Goal: Task Accomplishment & Management: Complete application form

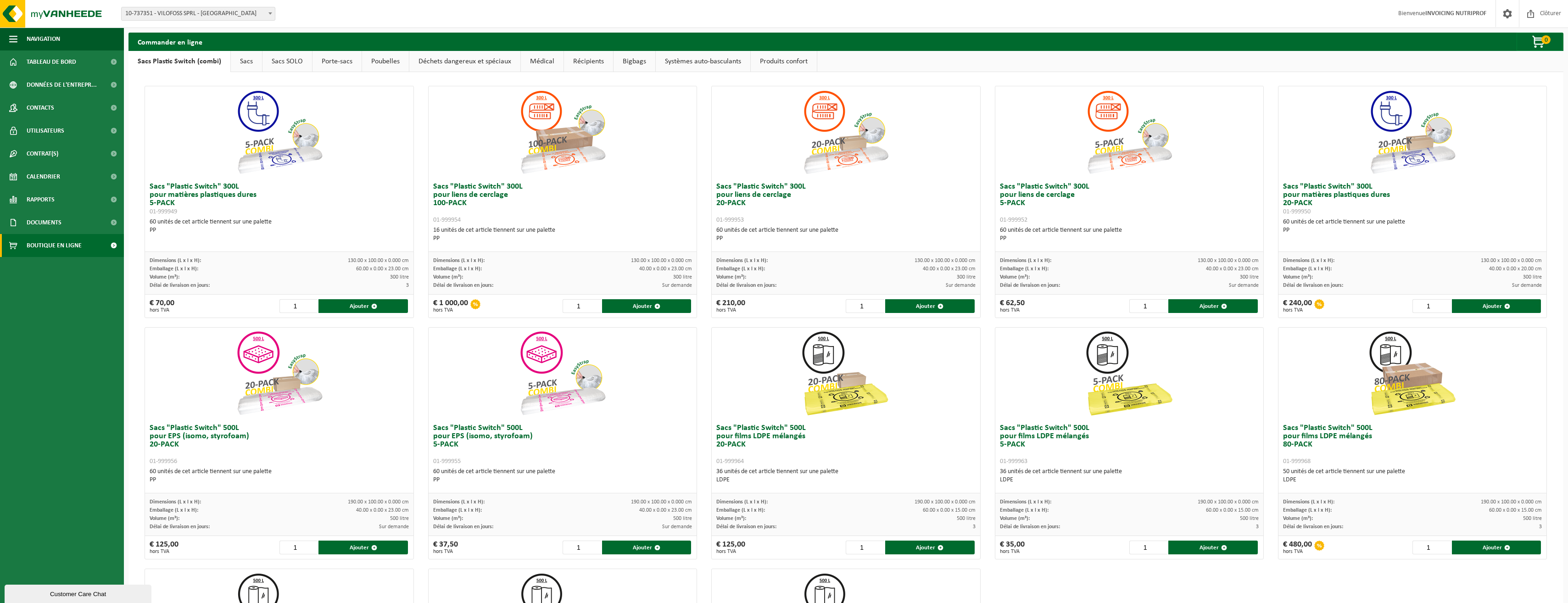
click at [582, 59] on link "Récipients" at bounding box center [589, 61] width 49 height 21
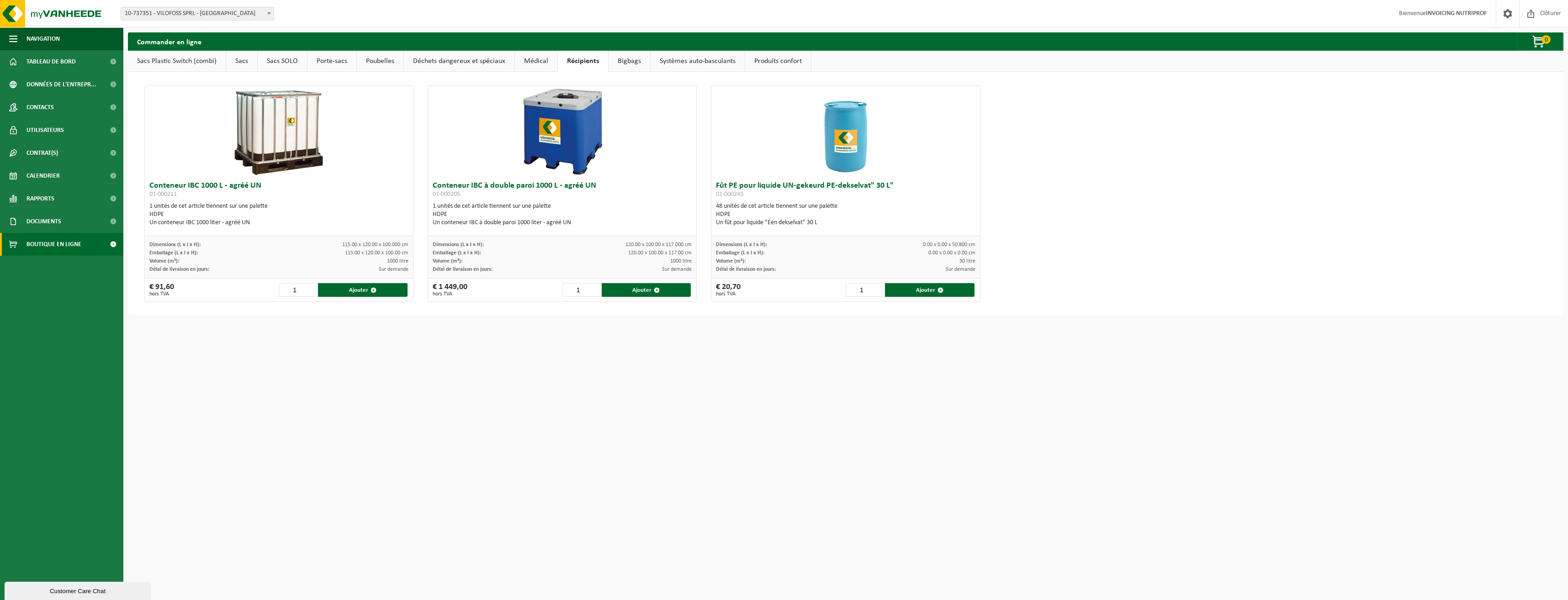
click at [528, 60] on link "Médical" at bounding box center [536, 61] width 43 height 21
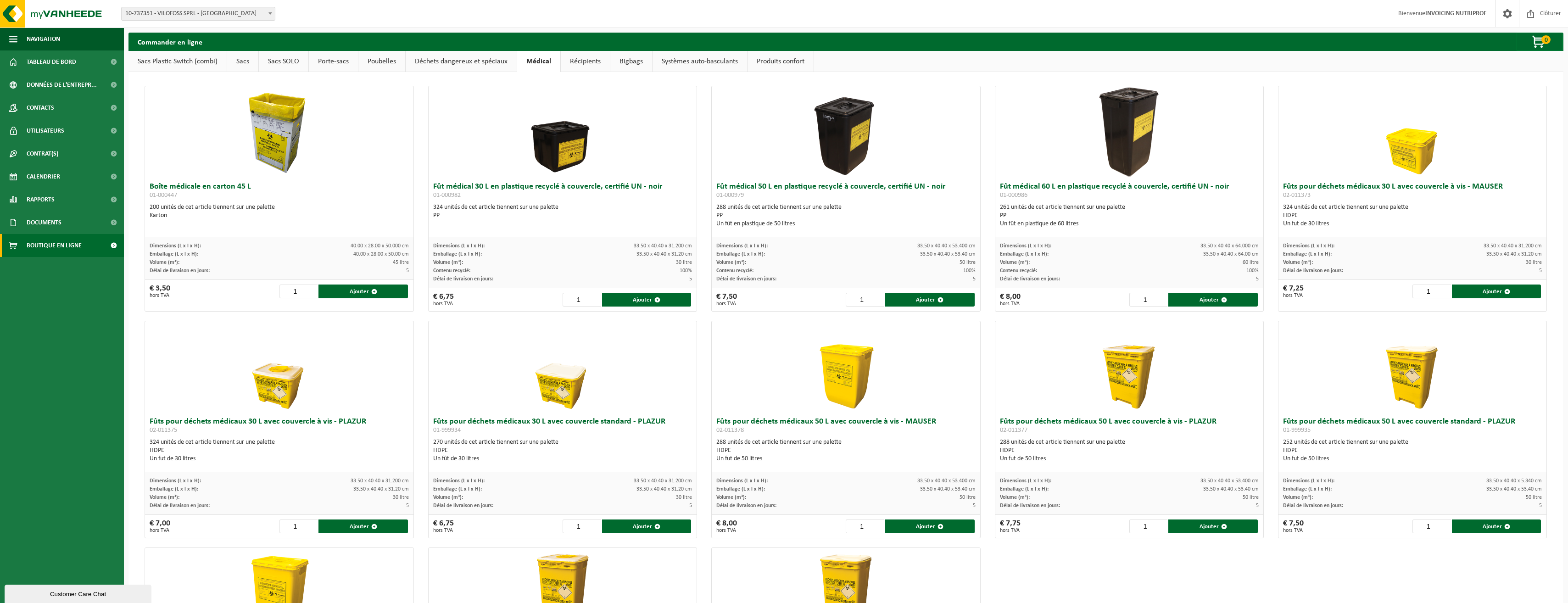
click at [476, 60] on link "Déchets dangereux et spéciaux" at bounding box center [462, 61] width 111 height 21
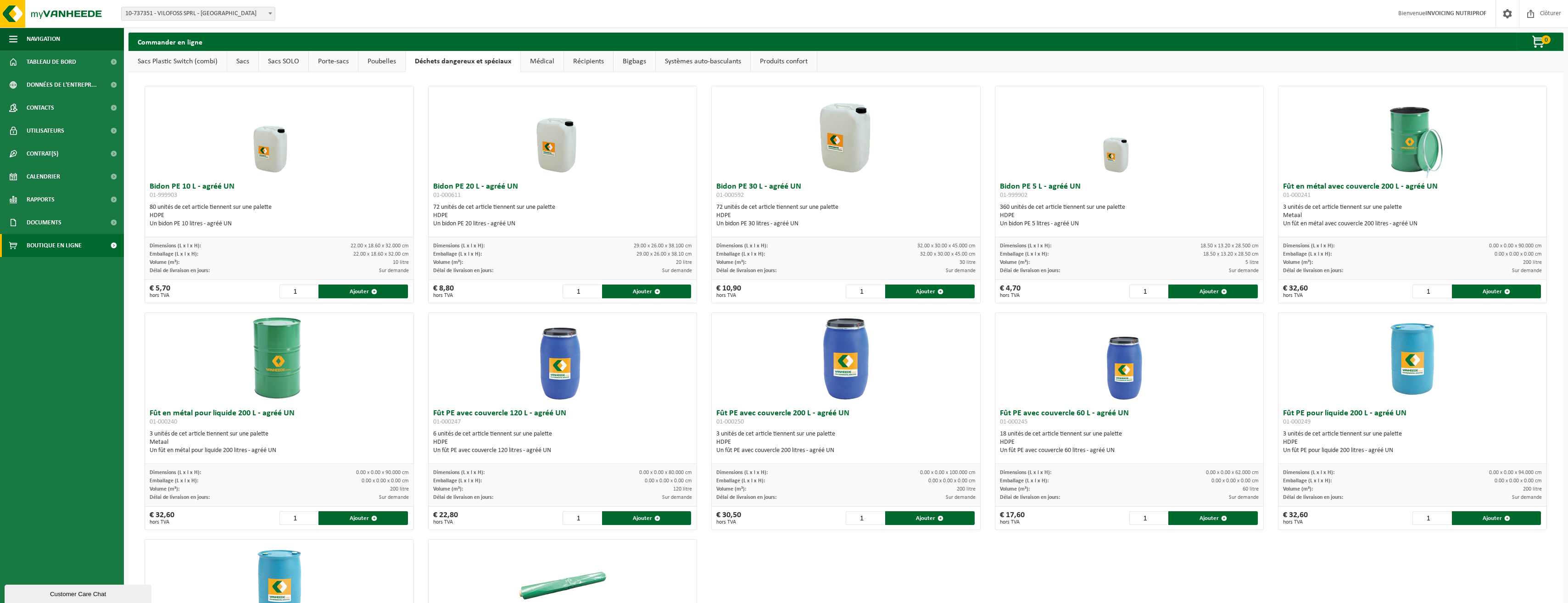
click at [378, 64] on link "Poubelles" at bounding box center [382, 61] width 46 height 21
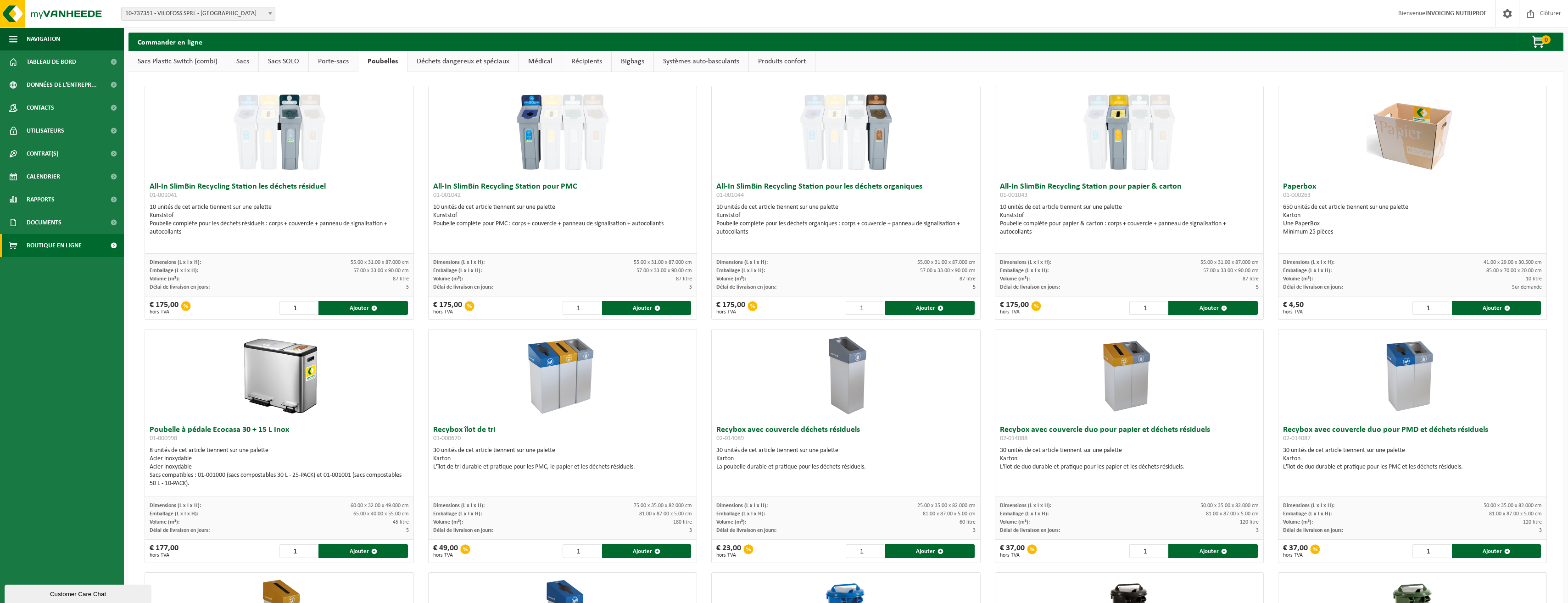
click at [539, 61] on link "Médical" at bounding box center [540, 61] width 43 height 21
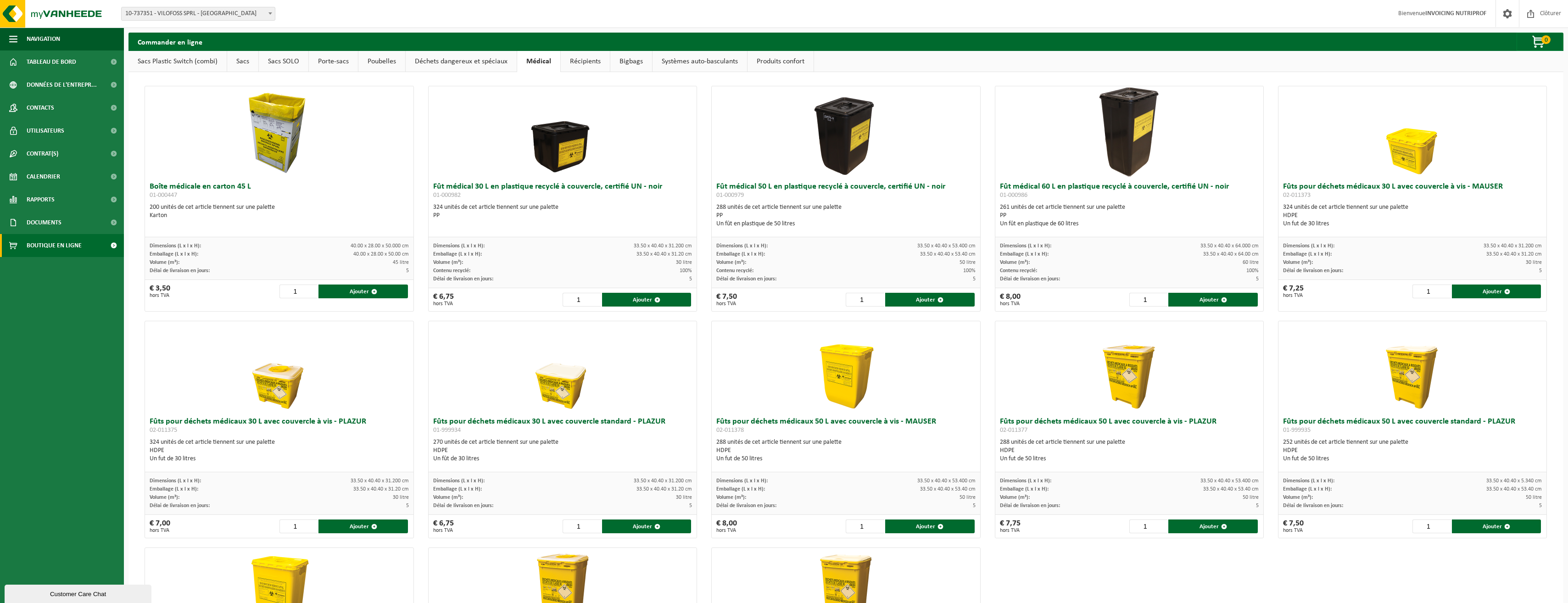
click at [580, 62] on link "Récipients" at bounding box center [585, 61] width 49 height 21
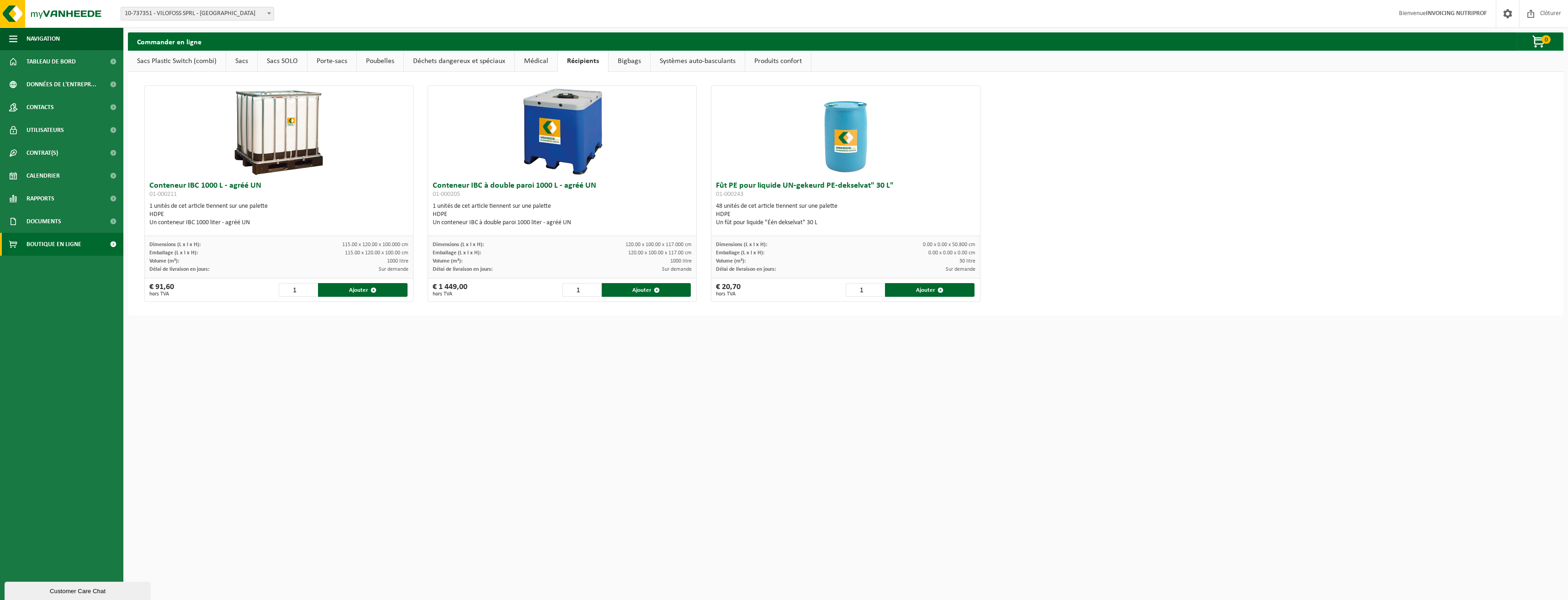
click at [631, 59] on link "Bigbags" at bounding box center [629, 61] width 41 height 21
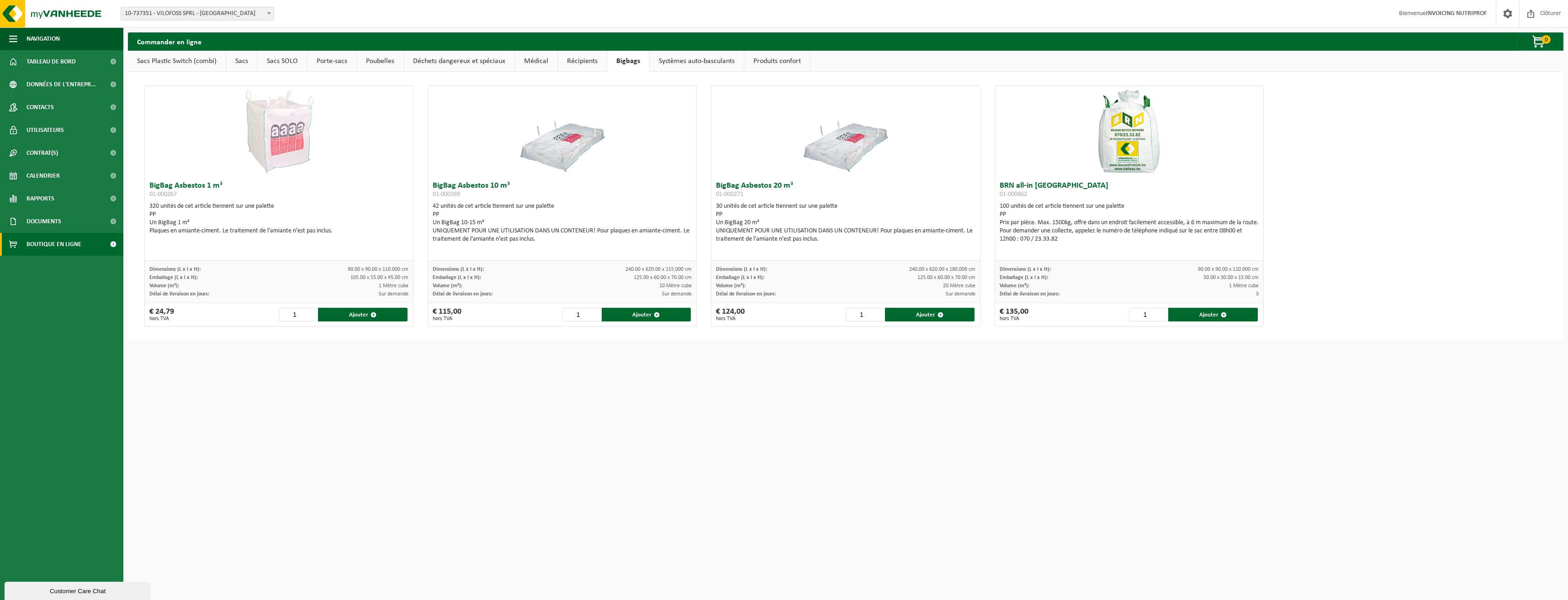
click at [669, 61] on link "Systèmes auto-basculants" at bounding box center [697, 61] width 94 height 21
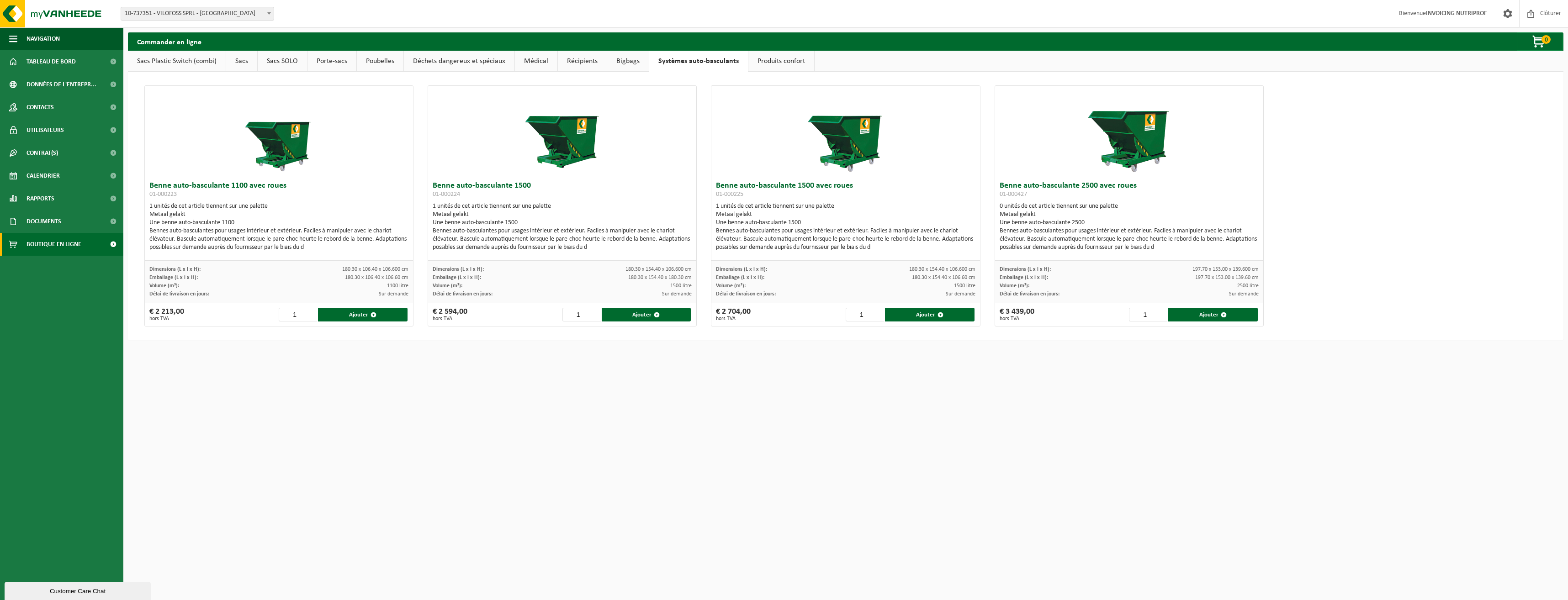
click at [748, 62] on link "Produits confort" at bounding box center [781, 61] width 66 height 21
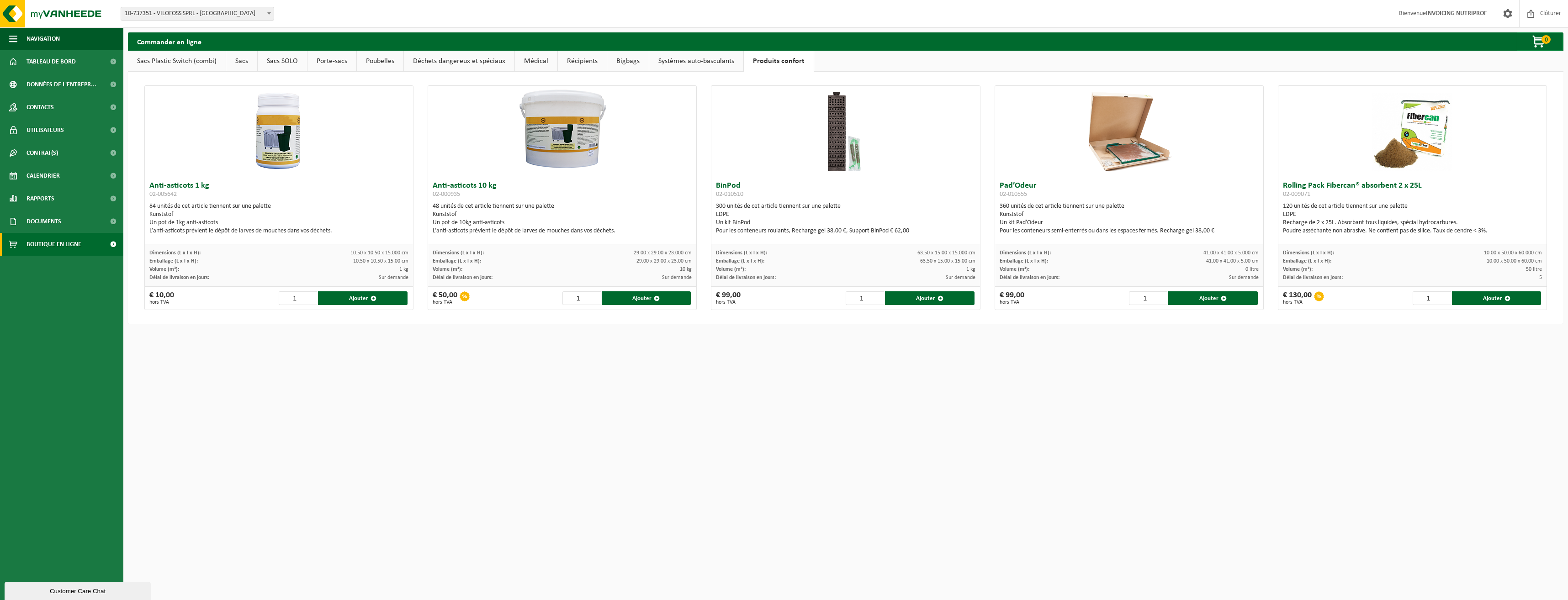
click at [531, 57] on link "Médical" at bounding box center [536, 61] width 43 height 21
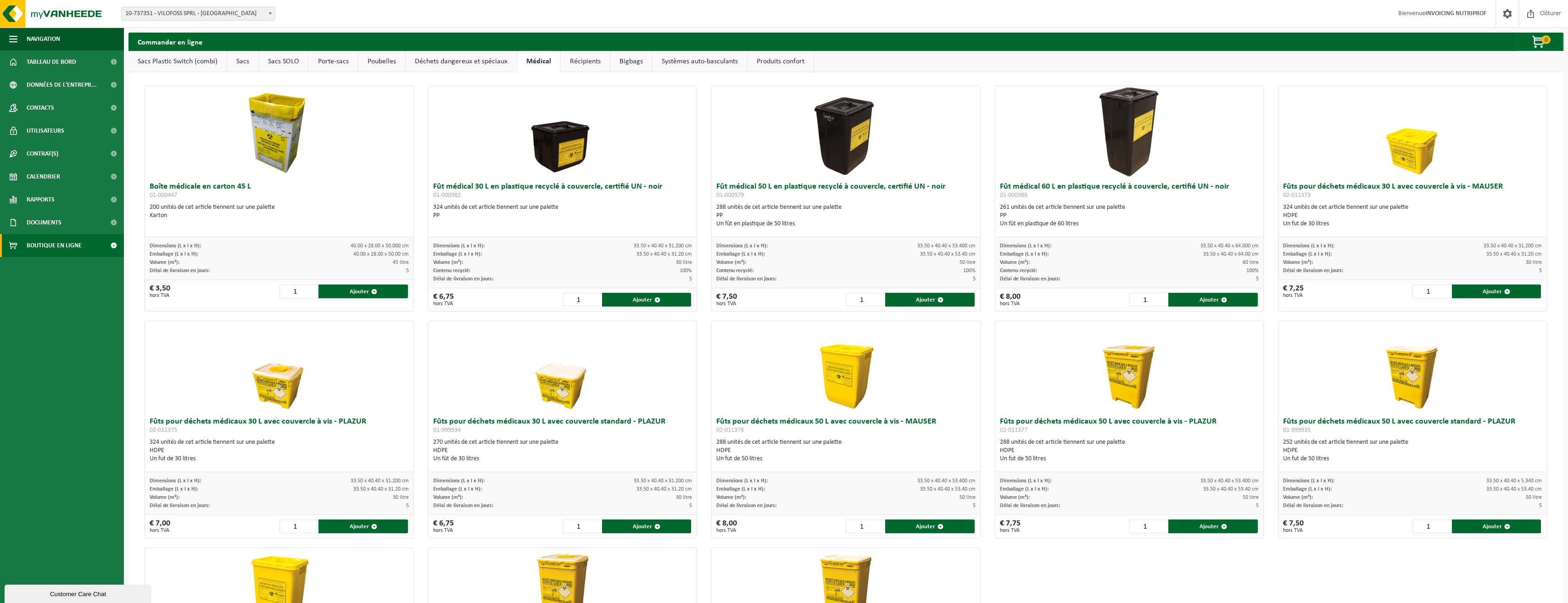
click at [337, 61] on link "Porte-sacs" at bounding box center [334, 61] width 49 height 21
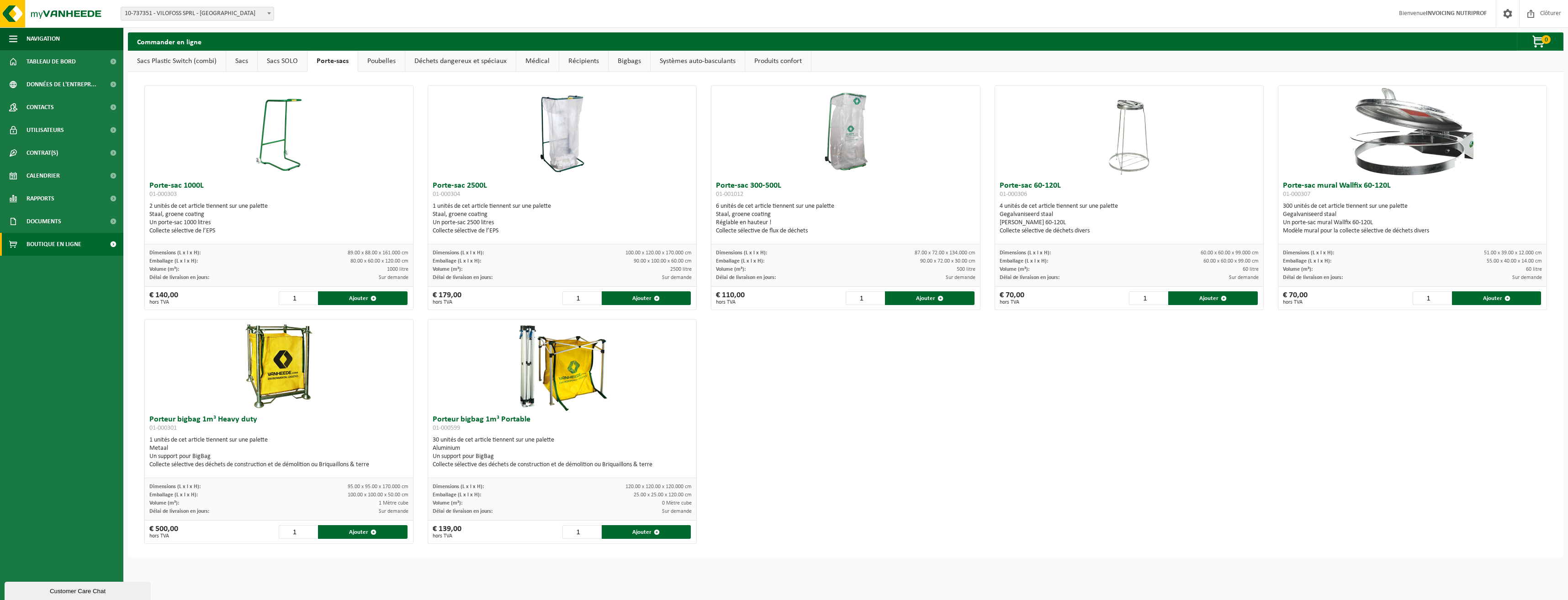
click at [297, 61] on link "Sacs SOLO" at bounding box center [282, 61] width 50 height 21
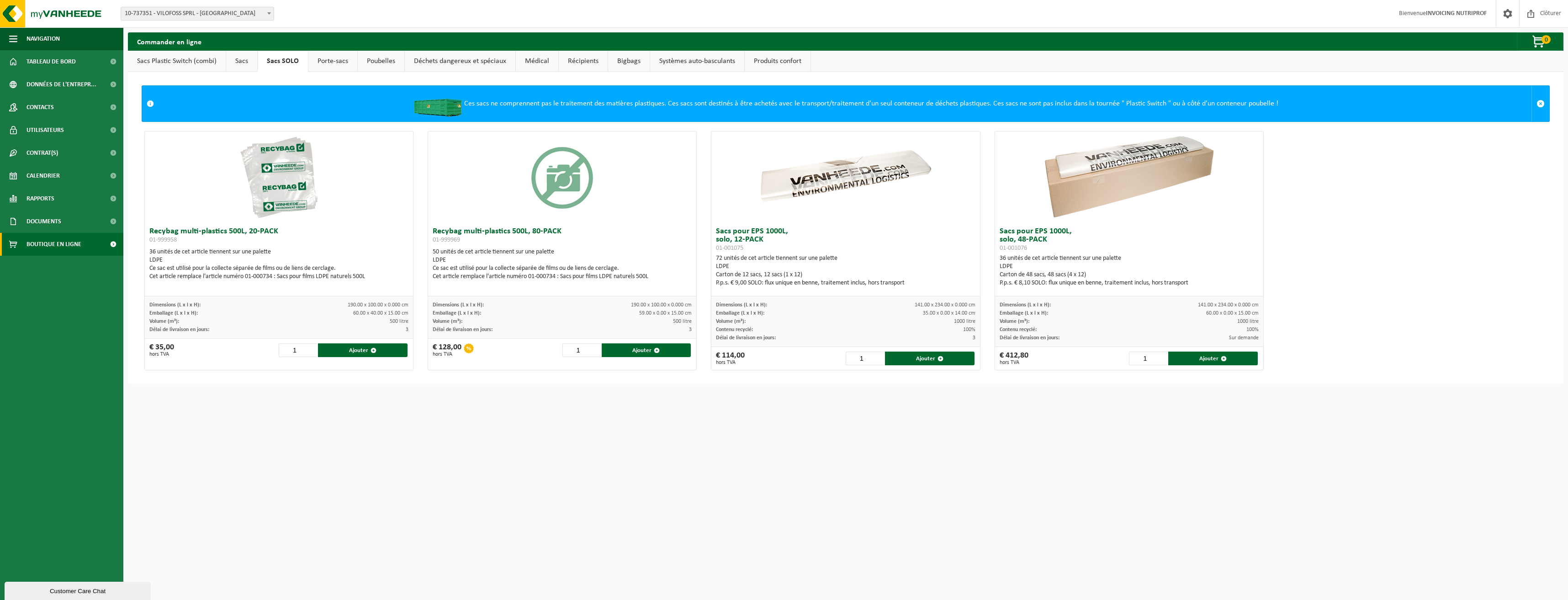
click at [244, 61] on link "Sacs" at bounding box center [241, 61] width 31 height 21
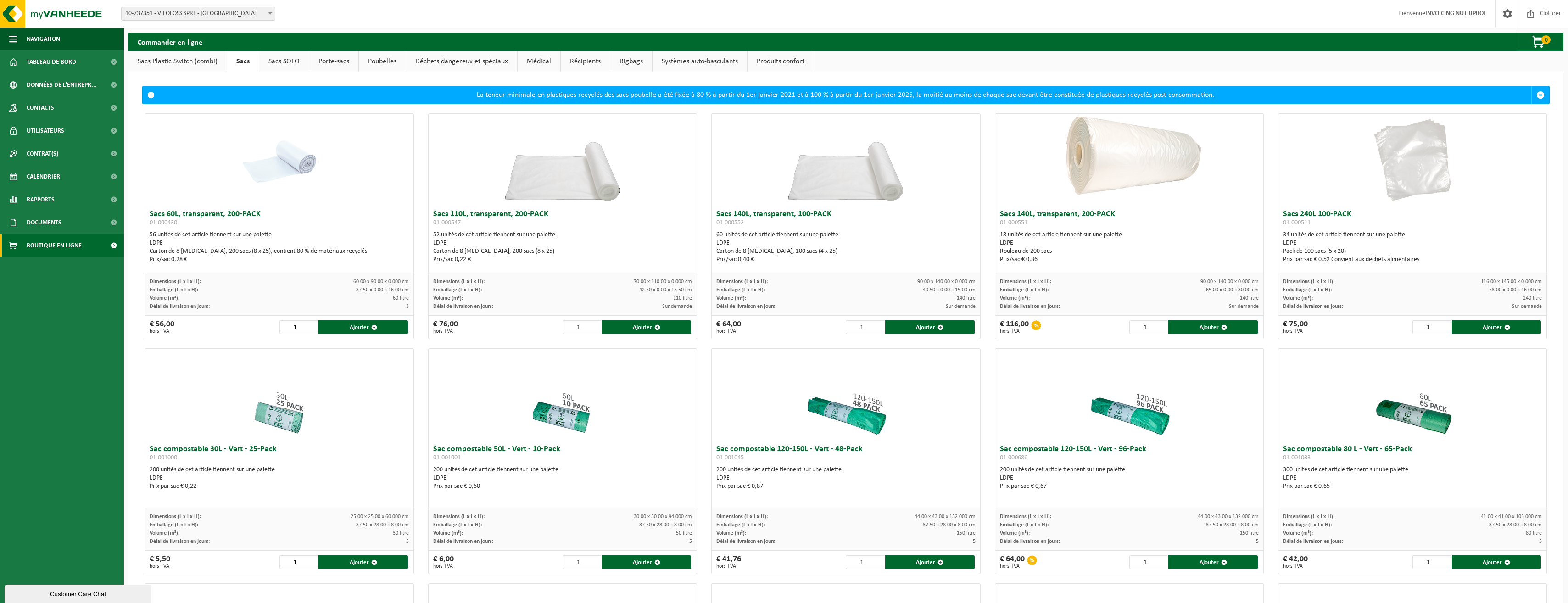
click at [187, 63] on link "Sacs Plastic Switch (combi)" at bounding box center [177, 61] width 98 height 21
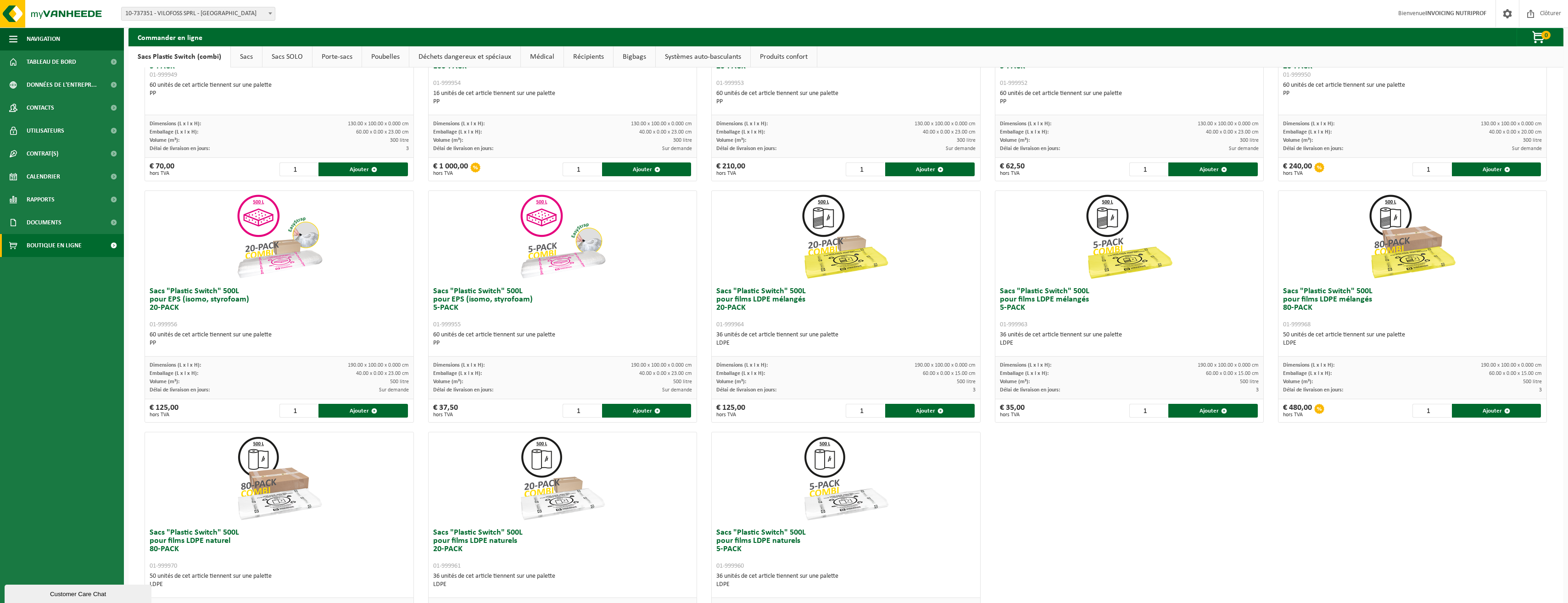
scroll to position [220, 0]
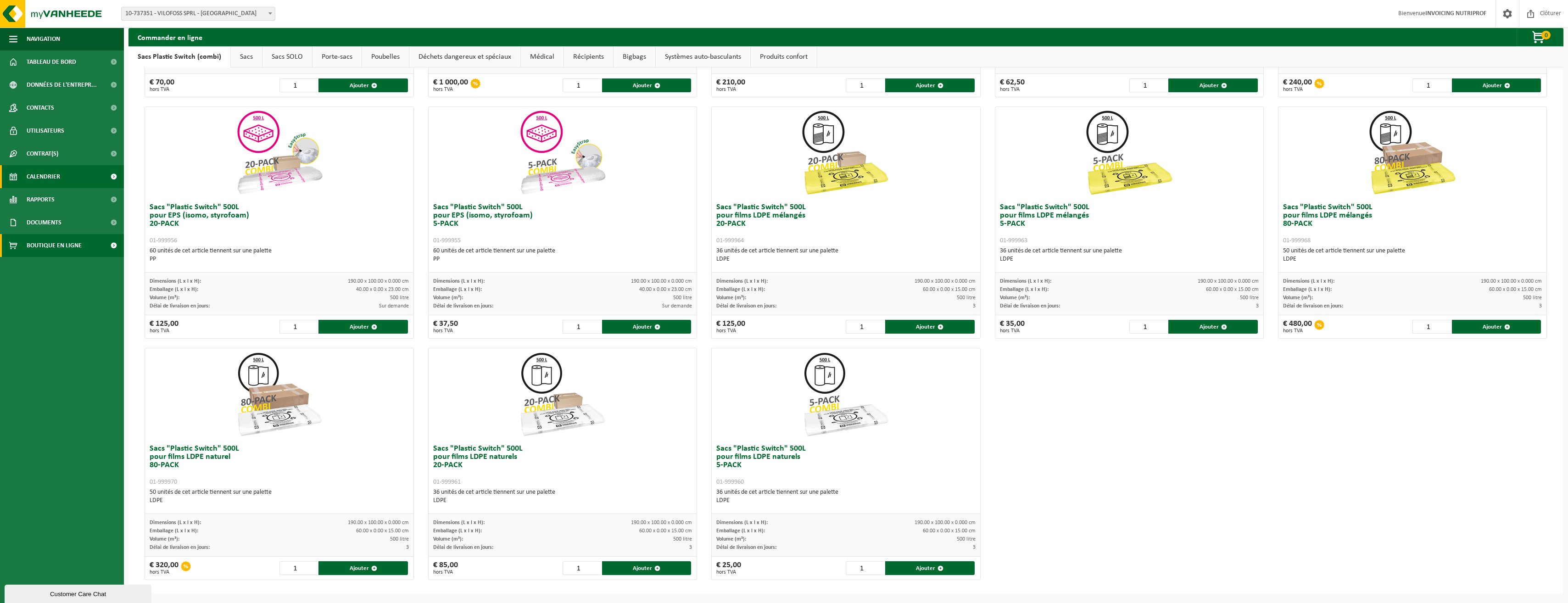
click at [35, 176] on span "Calendrier" at bounding box center [44, 177] width 34 height 23
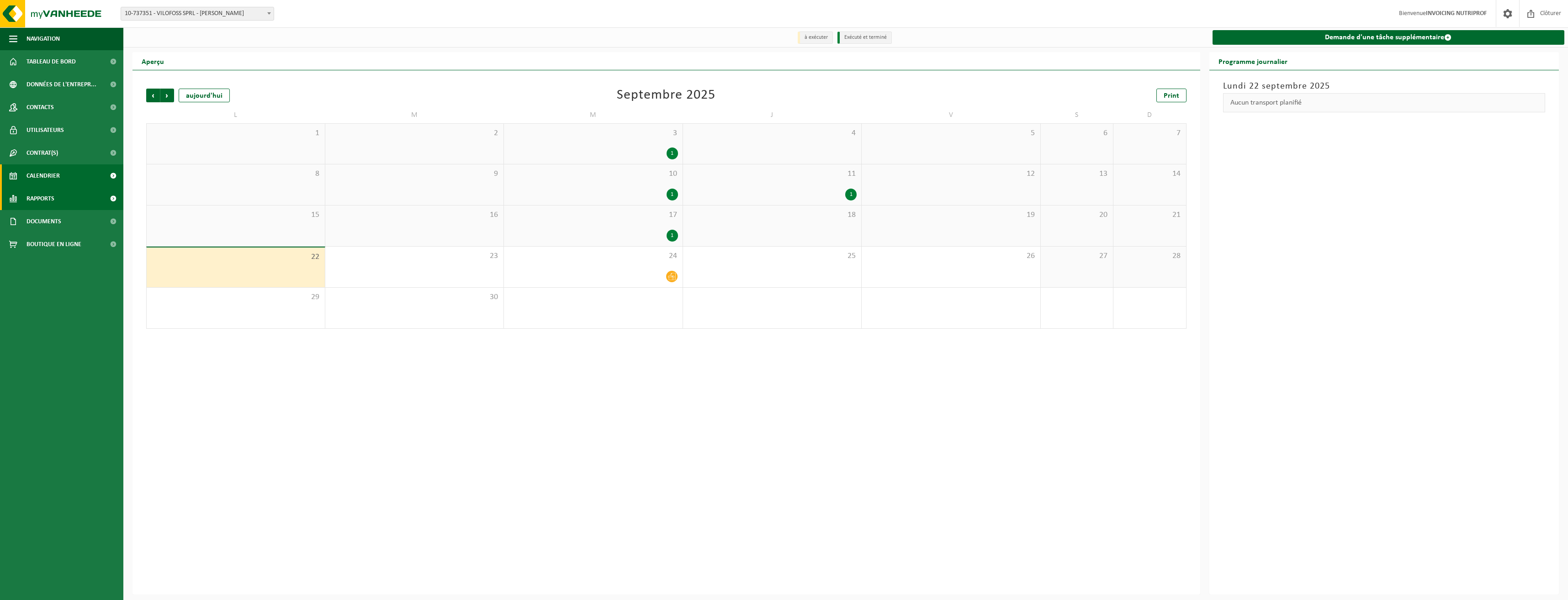
click at [51, 201] on span "Rapports" at bounding box center [40, 198] width 28 height 23
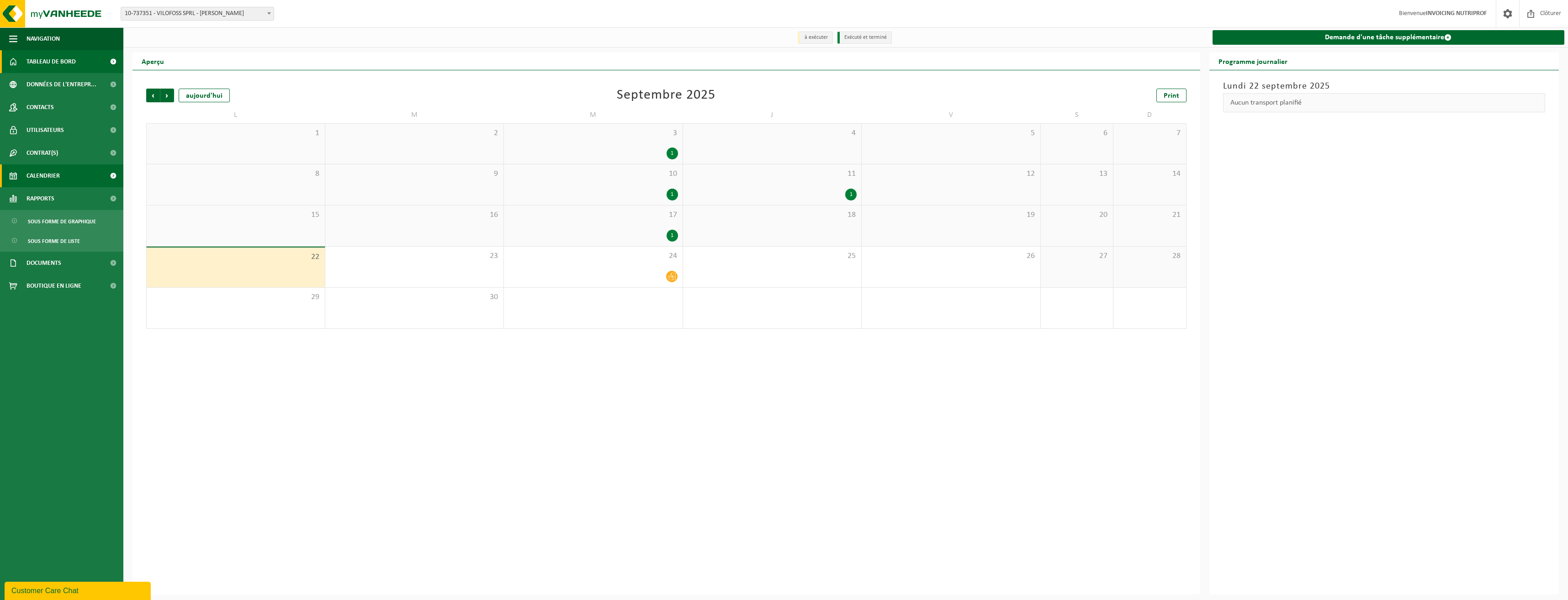
click at [57, 62] on span "Tableau de bord" at bounding box center [51, 61] width 50 height 23
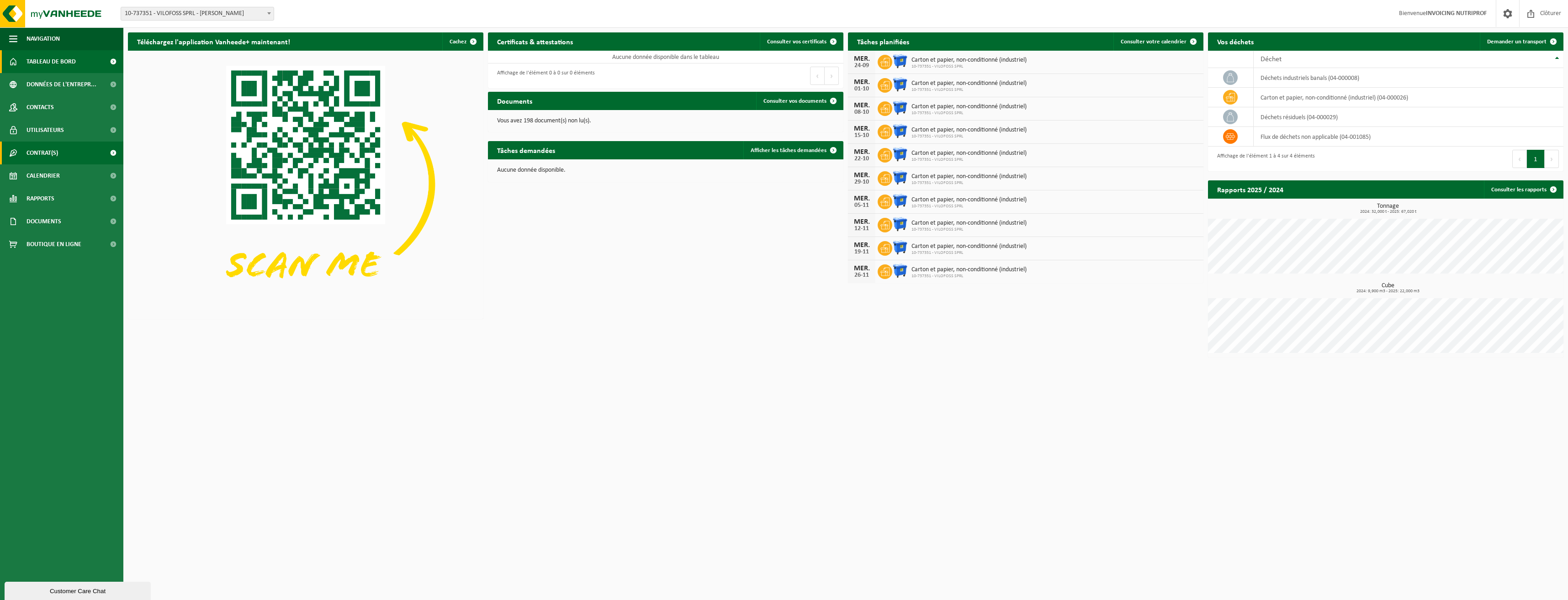
click at [52, 154] on span "Contrat(s)" at bounding box center [43, 153] width 32 height 23
click at [50, 176] on span "Contrat(s) actif(s)" at bounding box center [52, 176] width 49 height 18
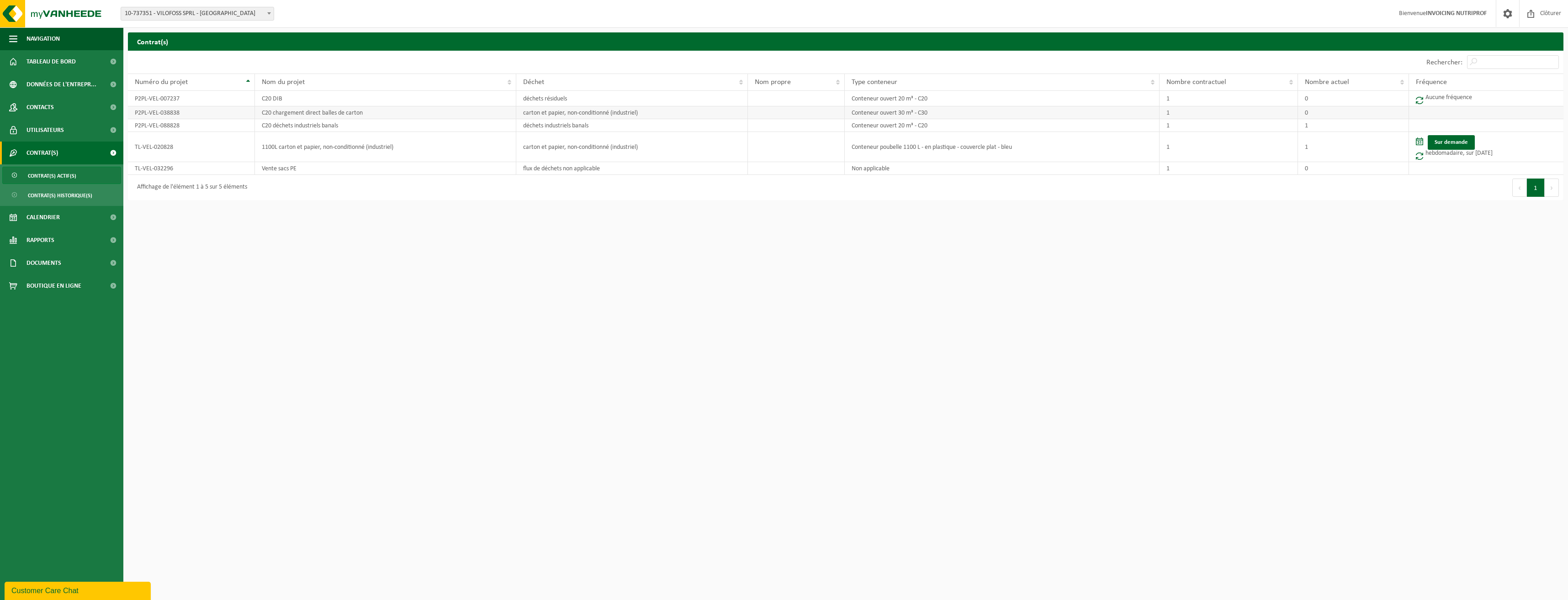
click at [1310, 114] on td "0" at bounding box center [1353, 113] width 111 height 13
click at [63, 197] on span "Contrat(s) historique(s)" at bounding box center [60, 195] width 65 height 18
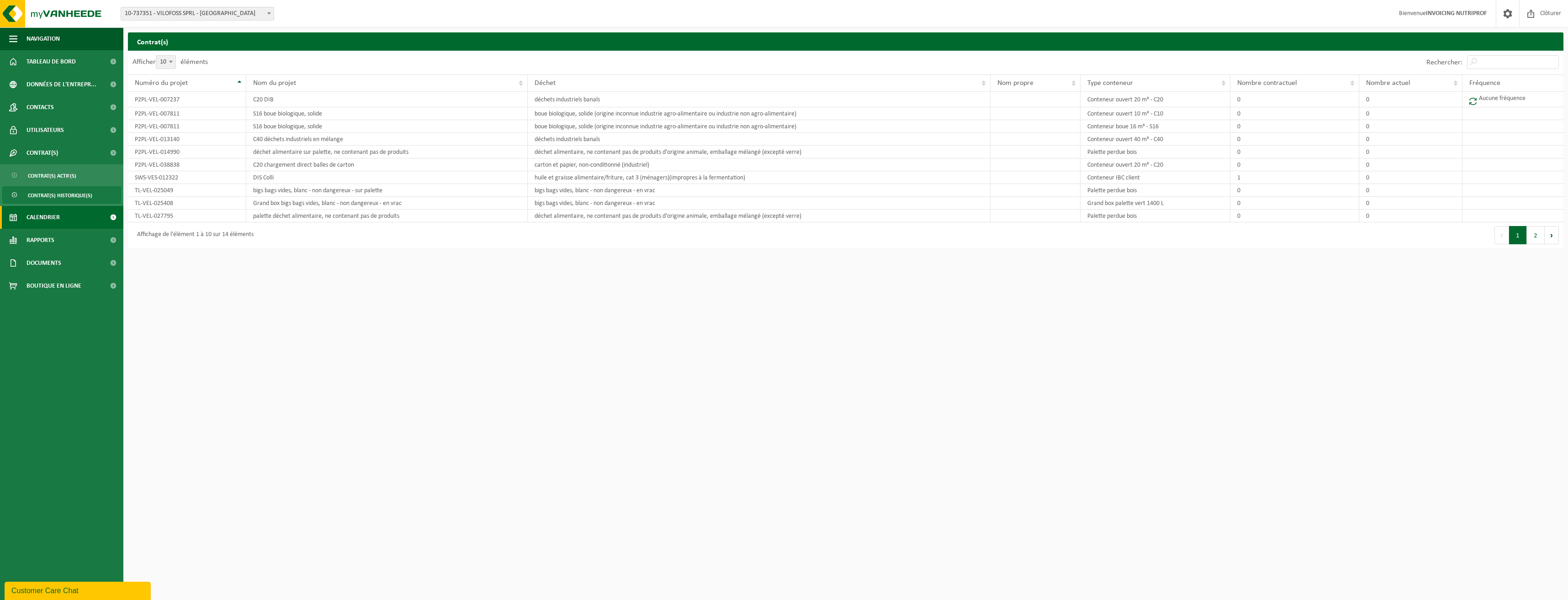
click at [47, 218] on span "Calendrier" at bounding box center [44, 217] width 34 height 23
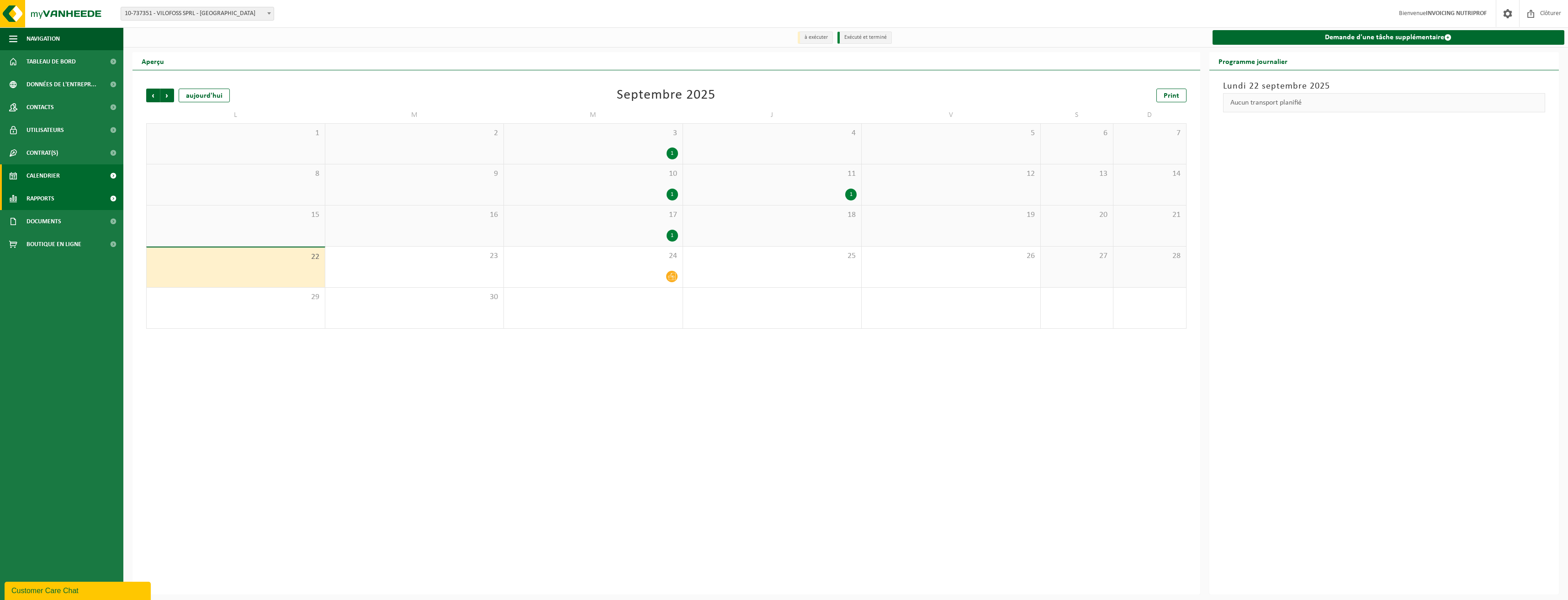
click at [39, 202] on span "Rapports" at bounding box center [40, 198] width 28 height 23
click at [50, 263] on span "Documents" at bounding box center [44, 263] width 34 height 23
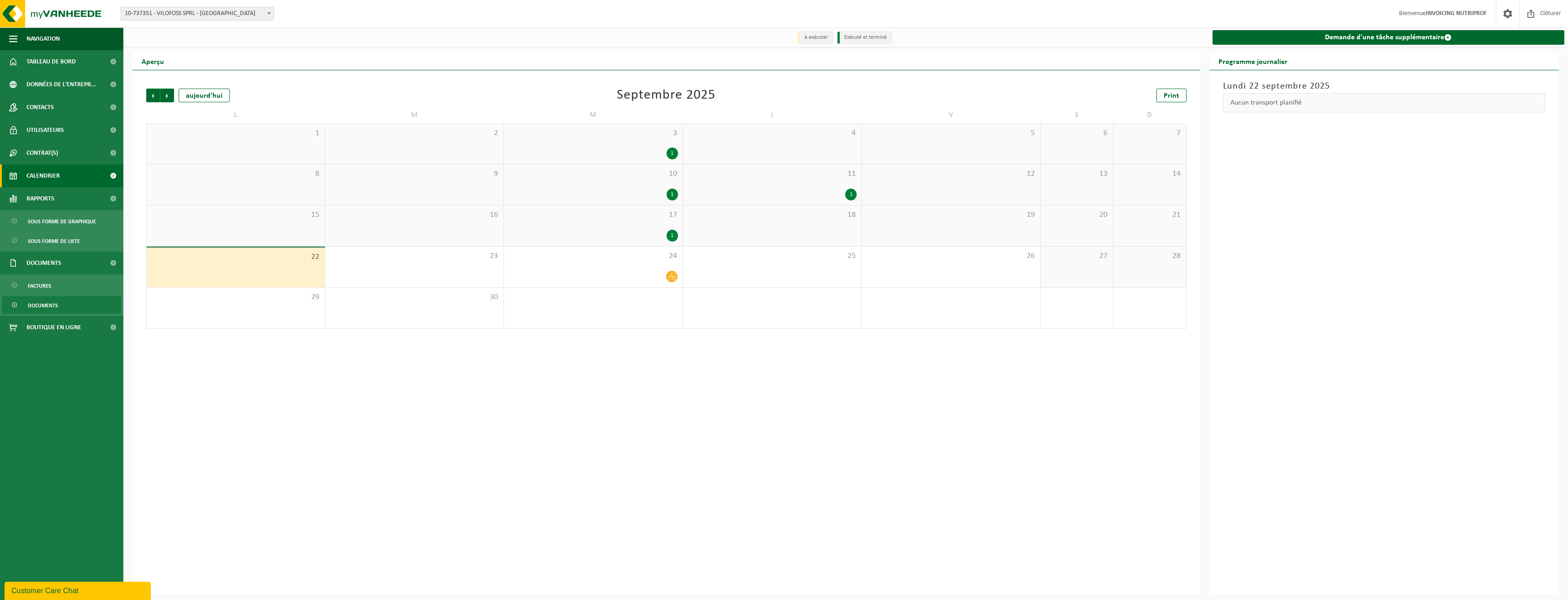
click at [45, 307] on span "Documents" at bounding box center [43, 305] width 30 height 18
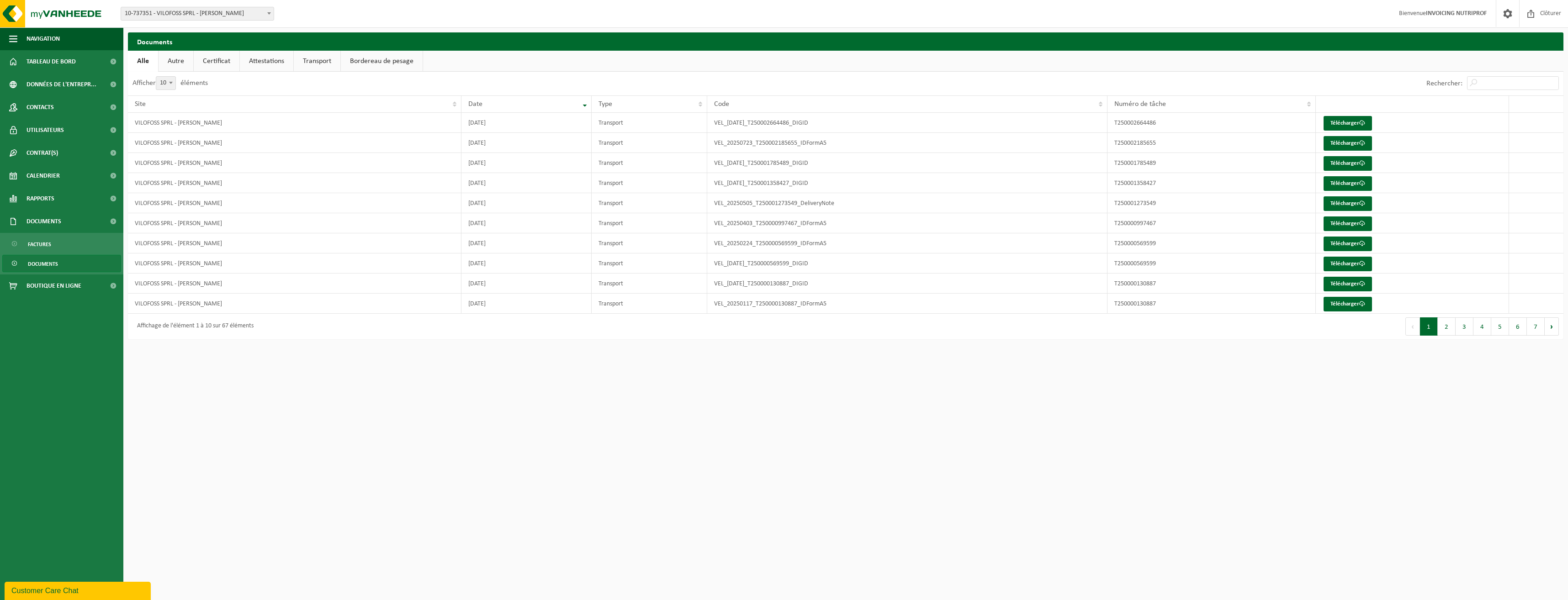
click at [178, 66] on link "Autre" at bounding box center [176, 61] width 34 height 21
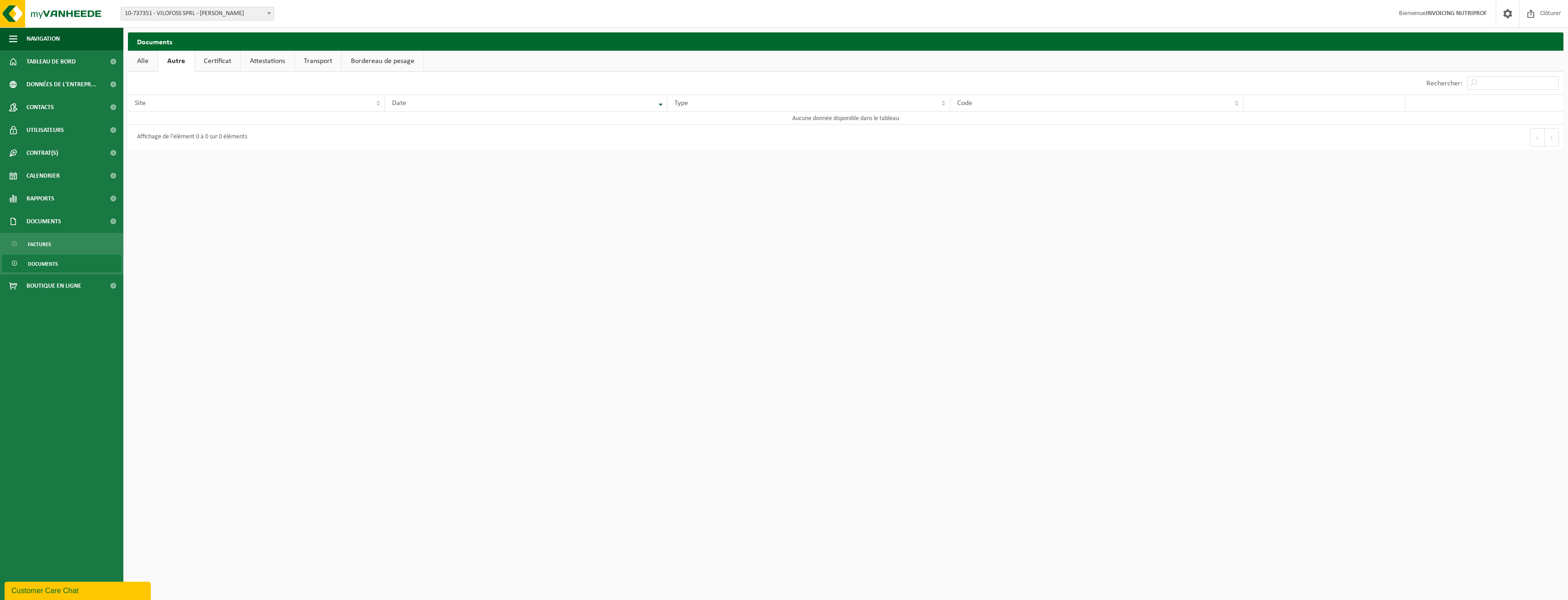
click at [218, 64] on link "Certificat" at bounding box center [218, 61] width 45 height 21
click at [271, 61] on link "Attestations" at bounding box center [266, 61] width 54 height 21
click at [310, 61] on link "Transport" at bounding box center [318, 61] width 46 height 21
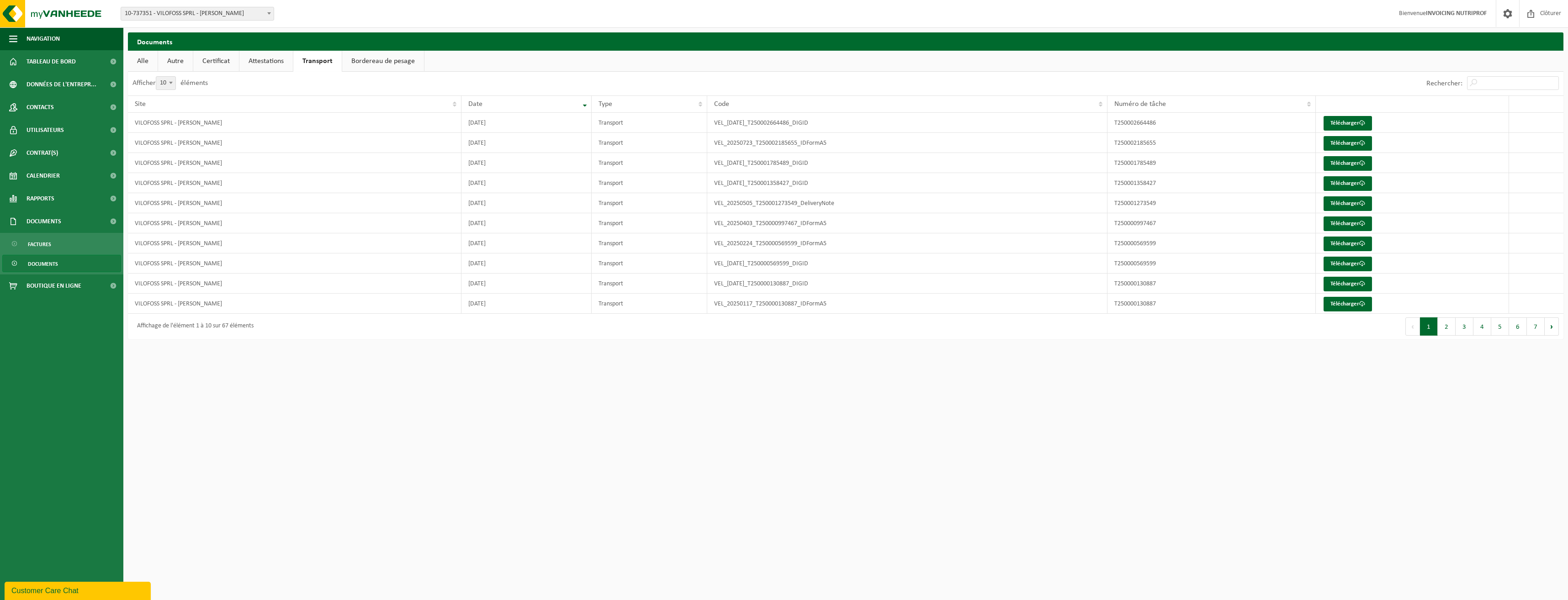
click at [389, 59] on link "Bordereau de pesage" at bounding box center [382, 61] width 82 height 21
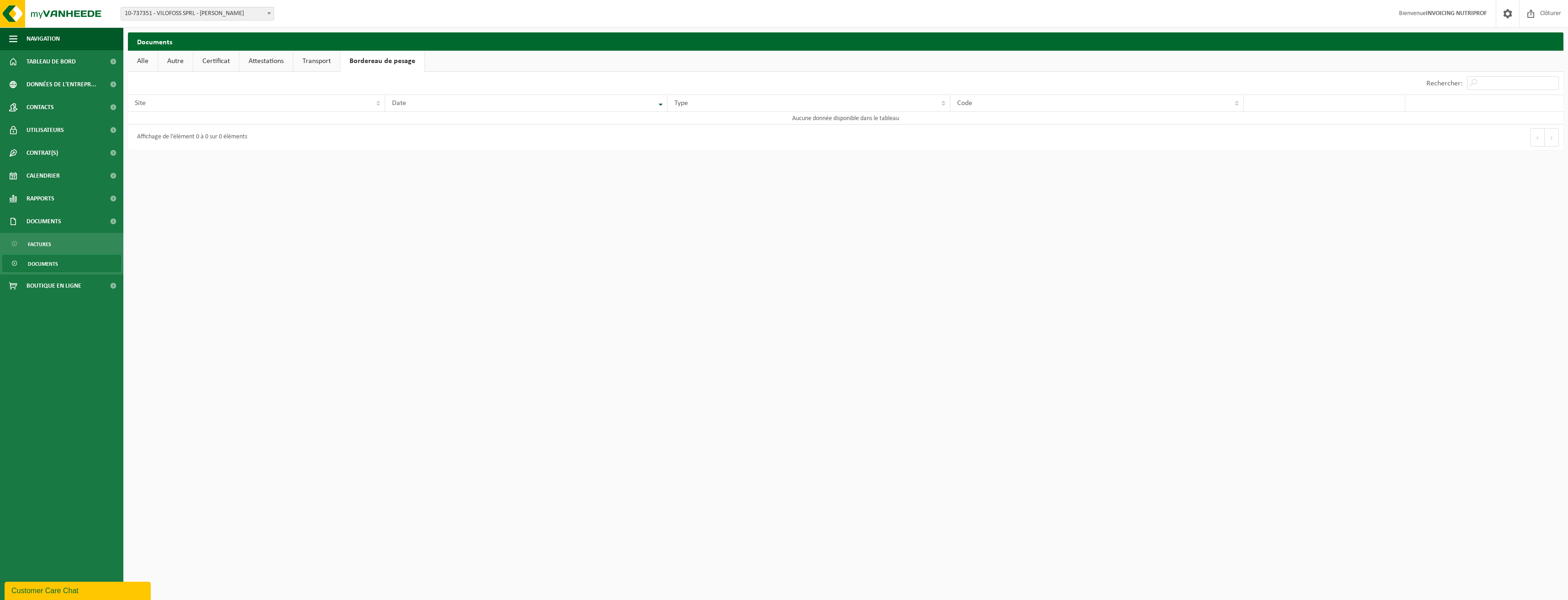
click at [315, 58] on link "Transport" at bounding box center [316, 61] width 46 height 21
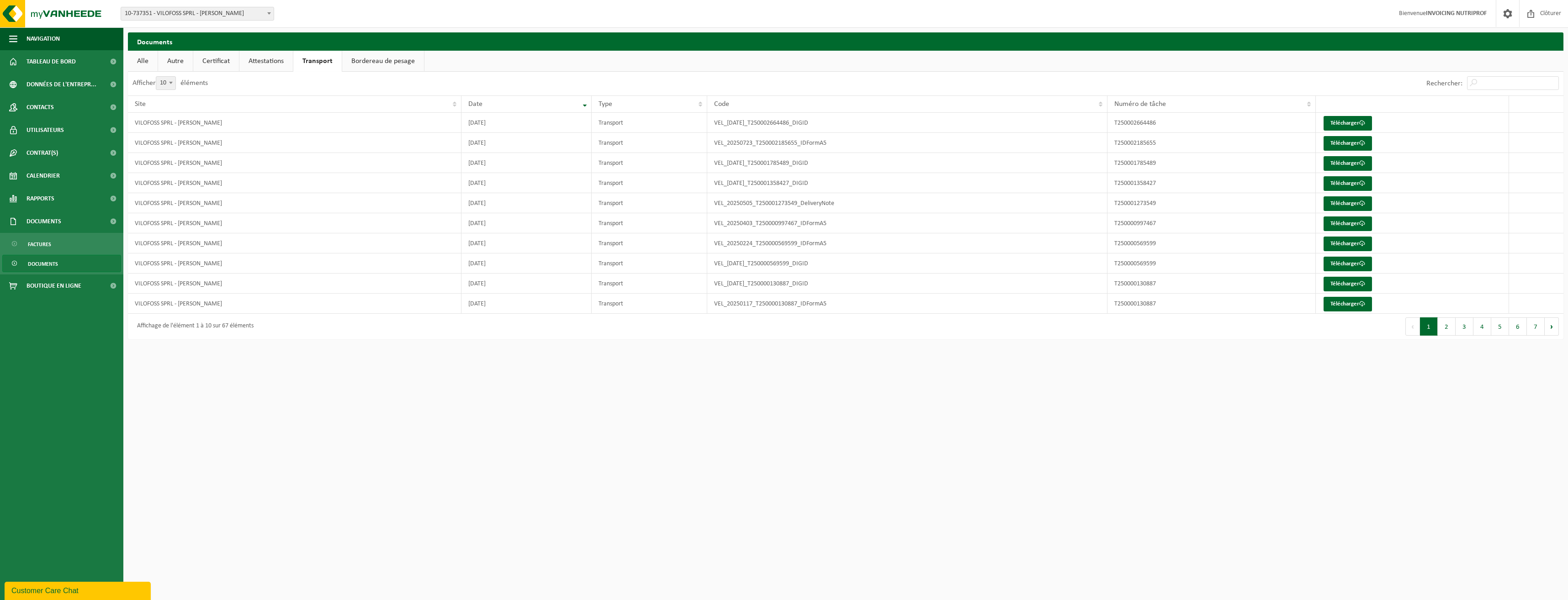
click at [146, 61] on link "Alle" at bounding box center [142, 61] width 29 height 21
click at [30, 57] on span "Tableau de bord" at bounding box center [51, 61] width 50 height 23
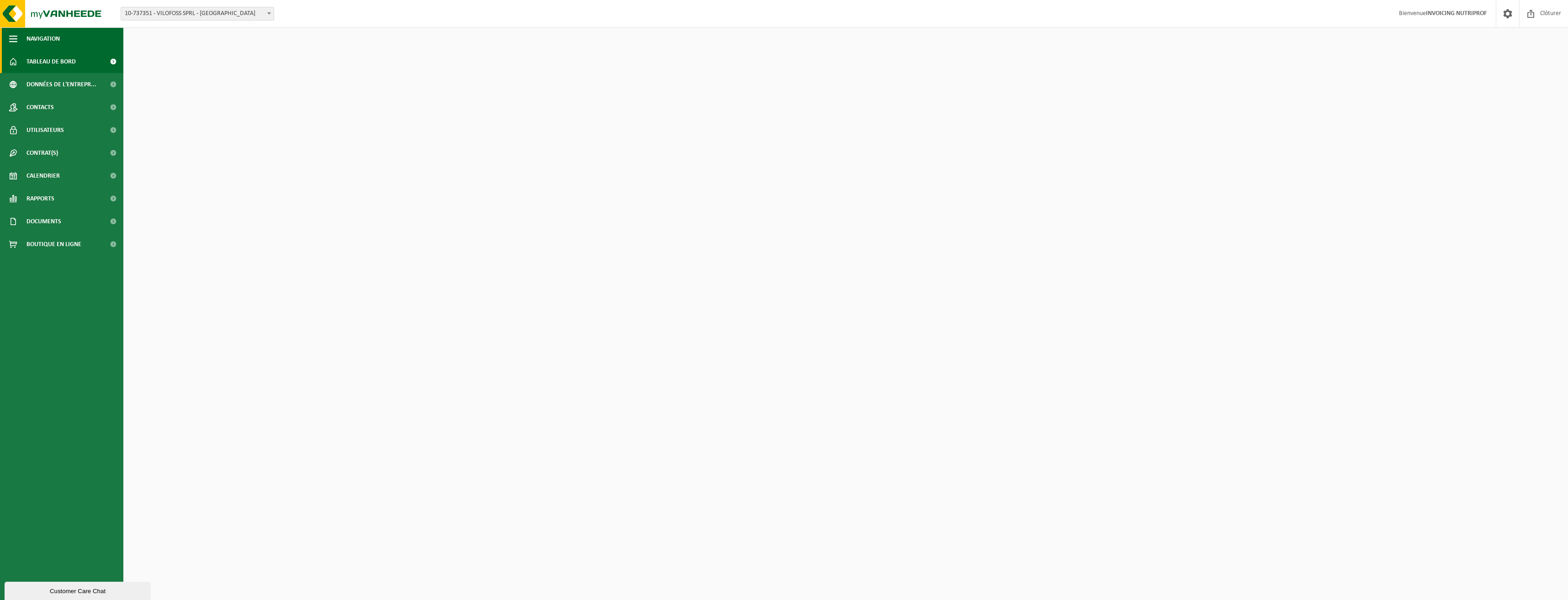
click at [14, 38] on span "button" at bounding box center [13, 39] width 8 height 23
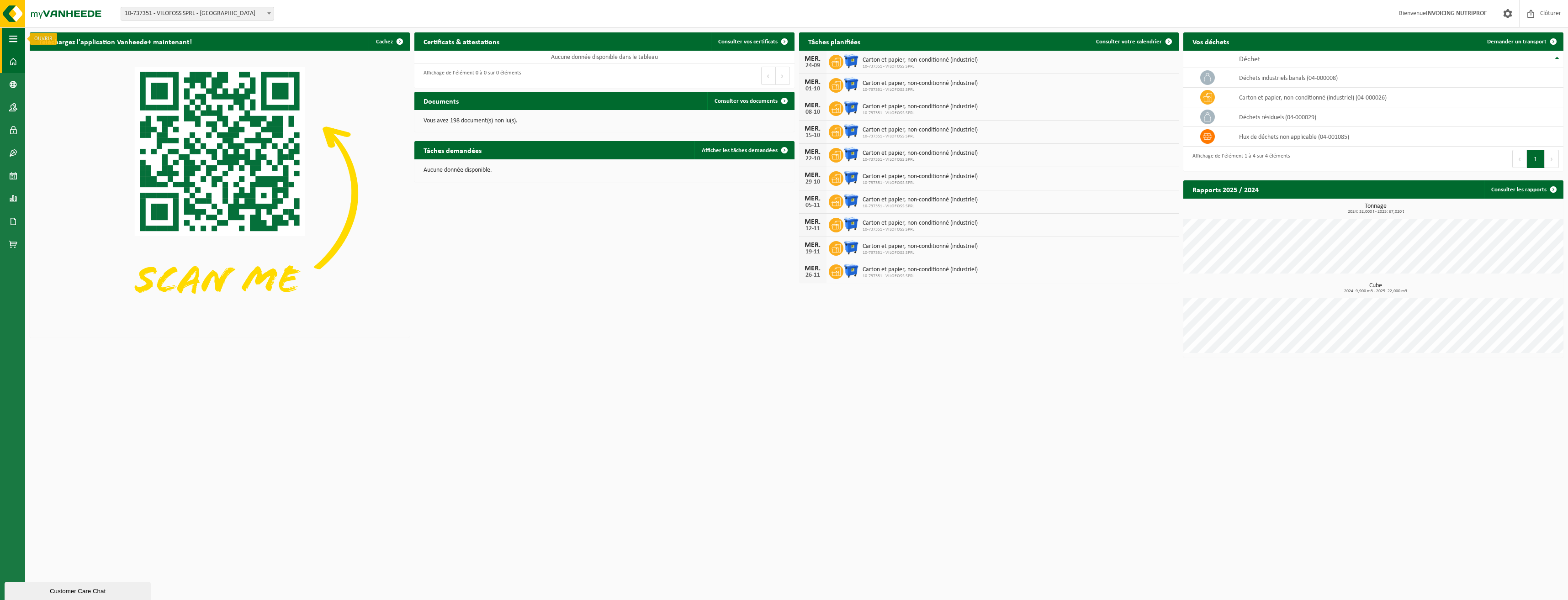
click at [13, 42] on span "button" at bounding box center [13, 39] width 8 height 23
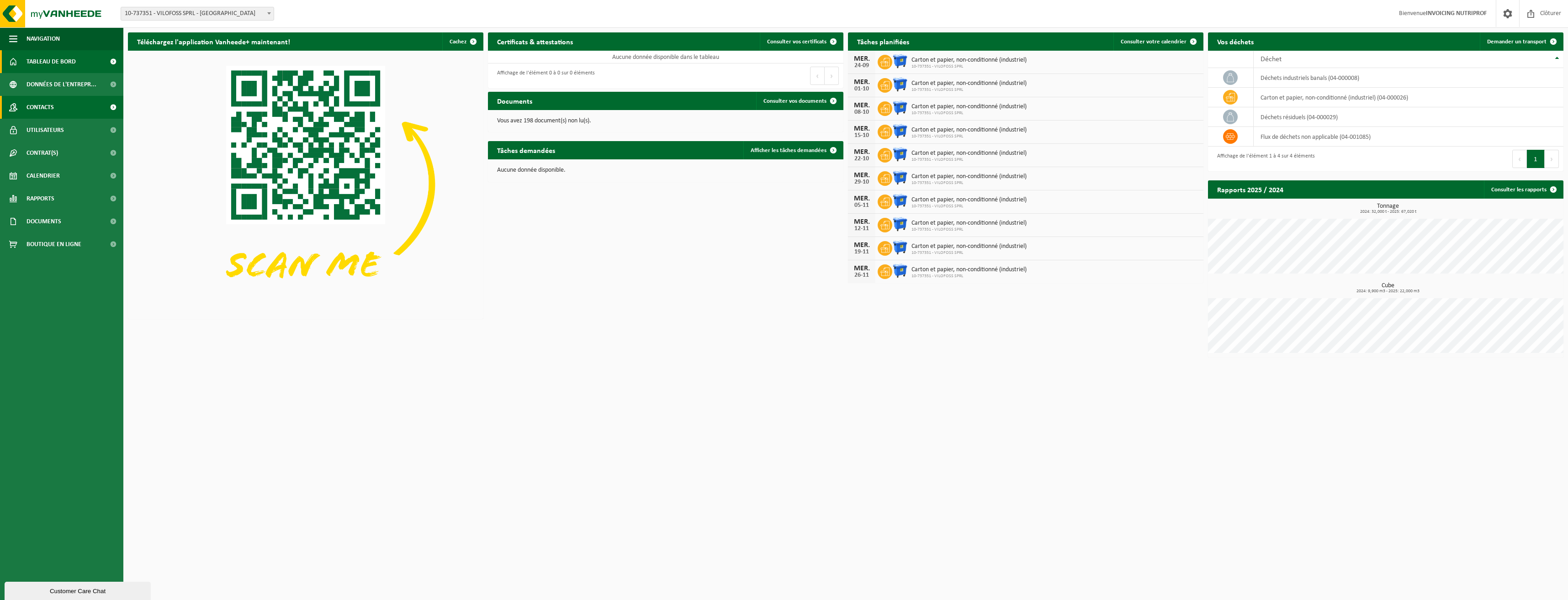
click at [53, 113] on span "Contacts" at bounding box center [40, 107] width 28 height 23
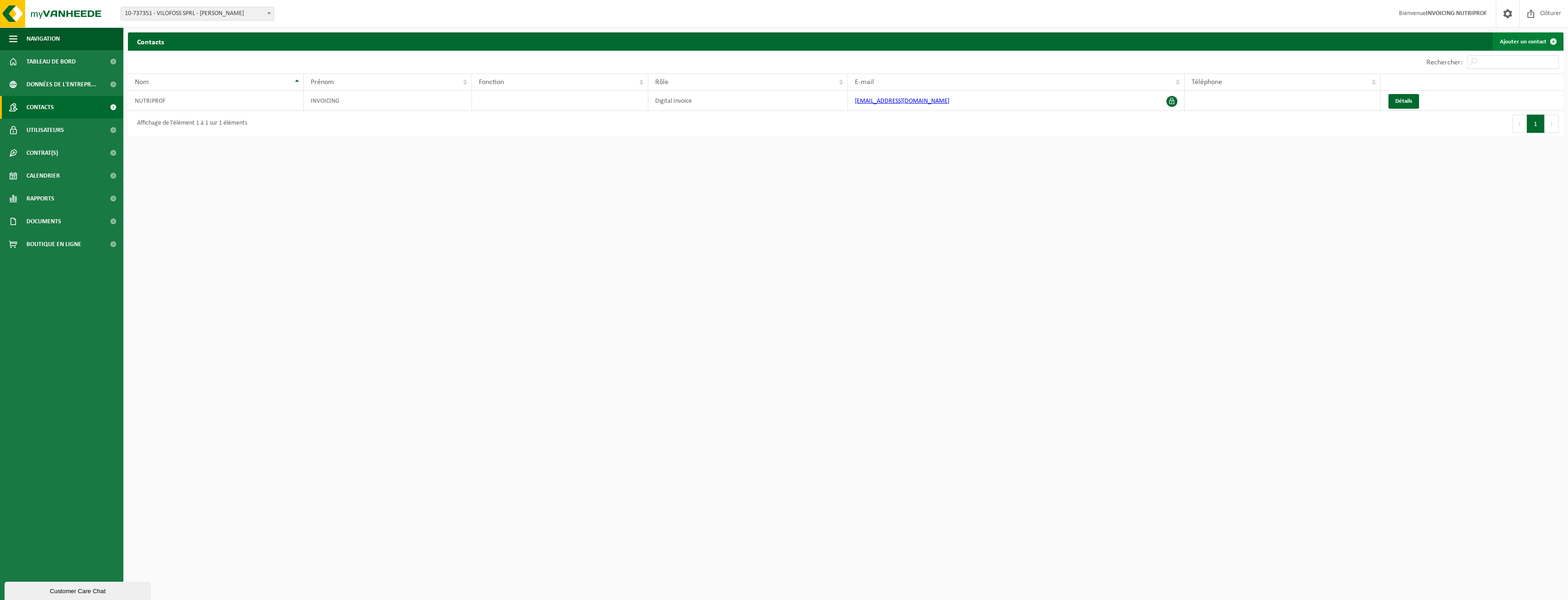
click at [1510, 40] on link "Ajouter un contact" at bounding box center [1527, 42] width 70 height 18
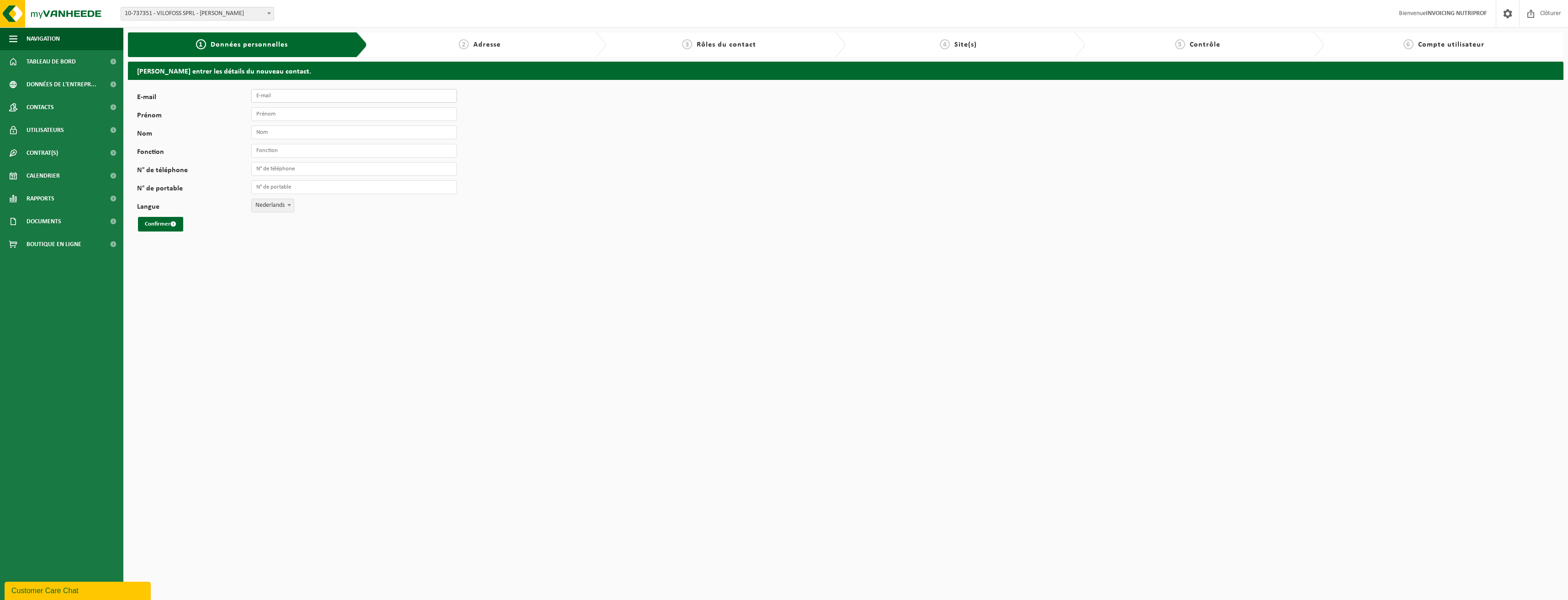
click at [300, 98] on input "E-mail" at bounding box center [354, 96] width 206 height 13
type input "pierre-yves.marechal@nutriprof.be"
type input "[PERSON_NAME]"
type input "Marechal"
type input "Directeur"
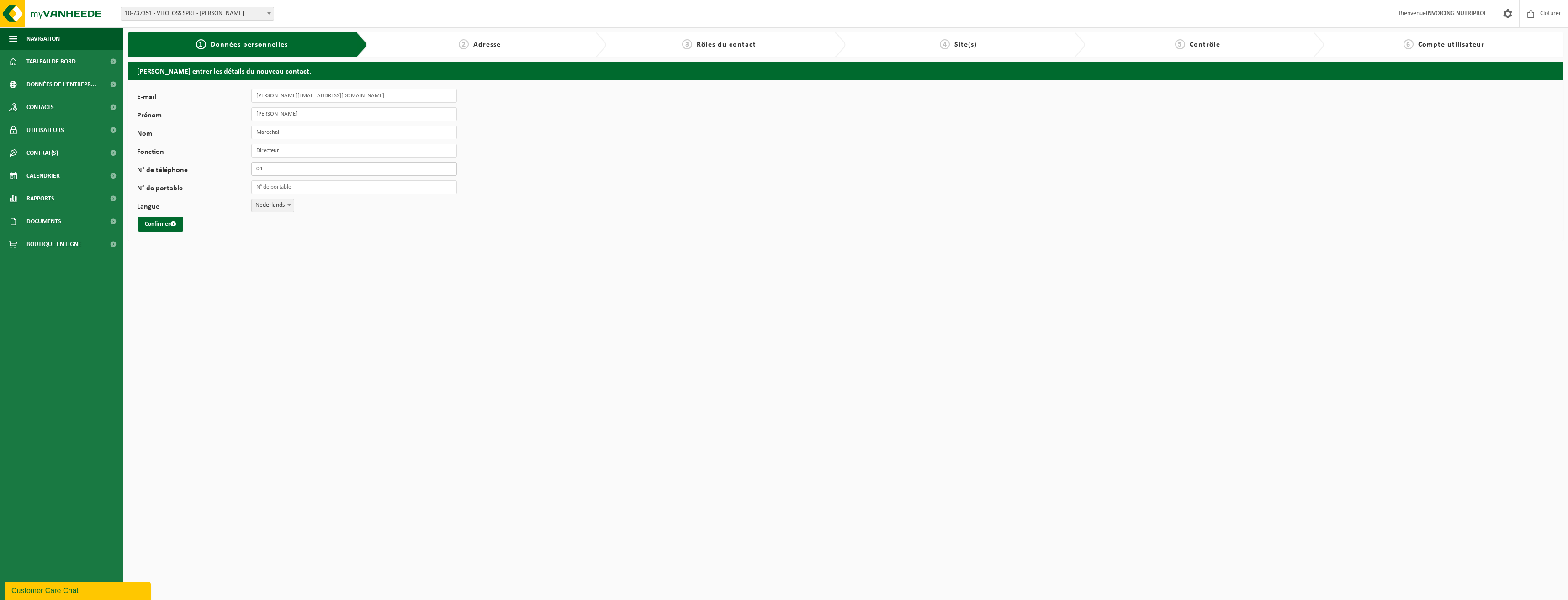
type input "0"
type input "[PHONE_NUMBER]"
type input "+32 498 61 15 83"
click at [280, 203] on span "Nederlands" at bounding box center [273, 205] width 42 height 13
select select "1"
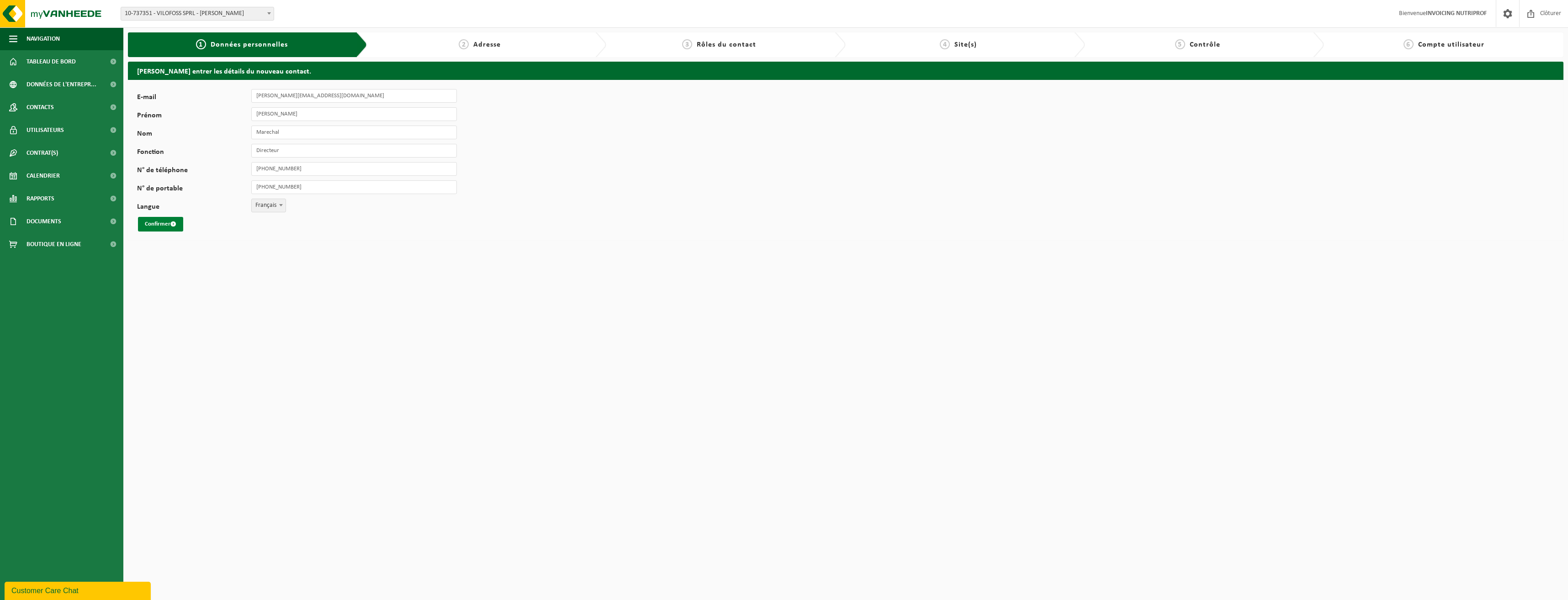
click at [161, 226] on button "Confirmer" at bounding box center [160, 224] width 45 height 14
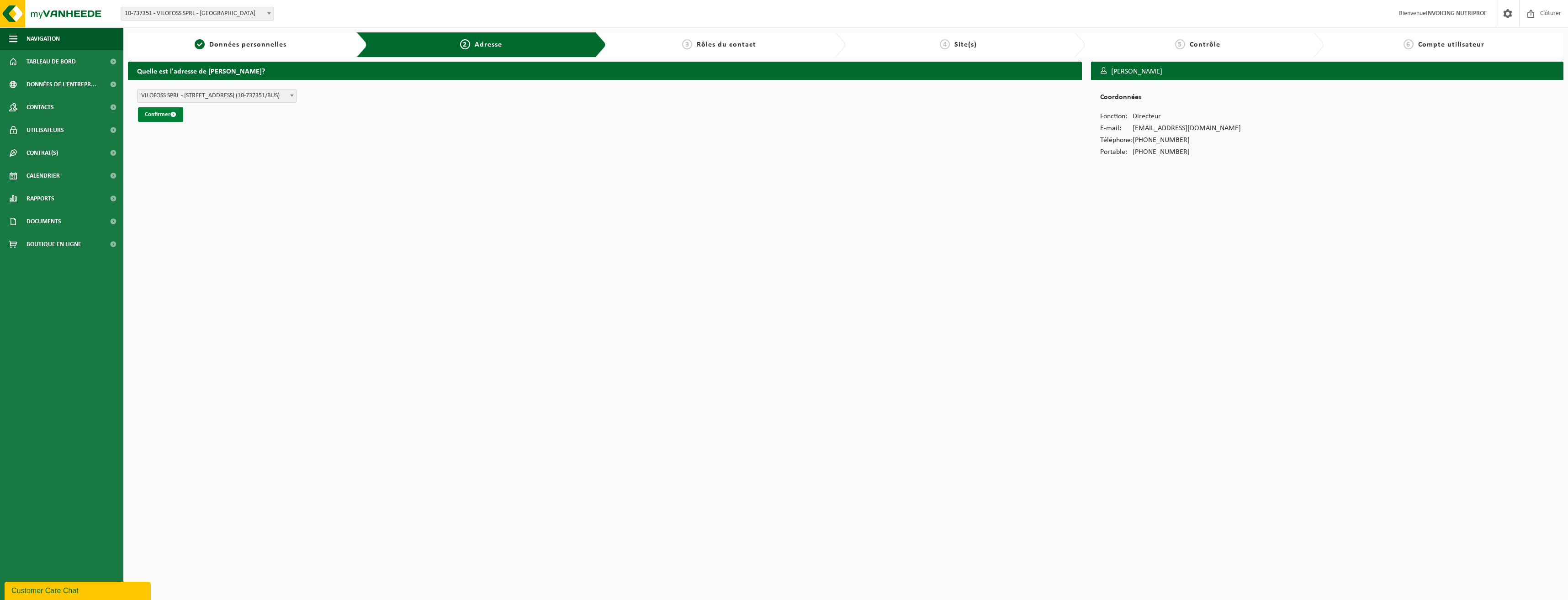
click at [159, 114] on button "Confirmer" at bounding box center [160, 114] width 45 height 14
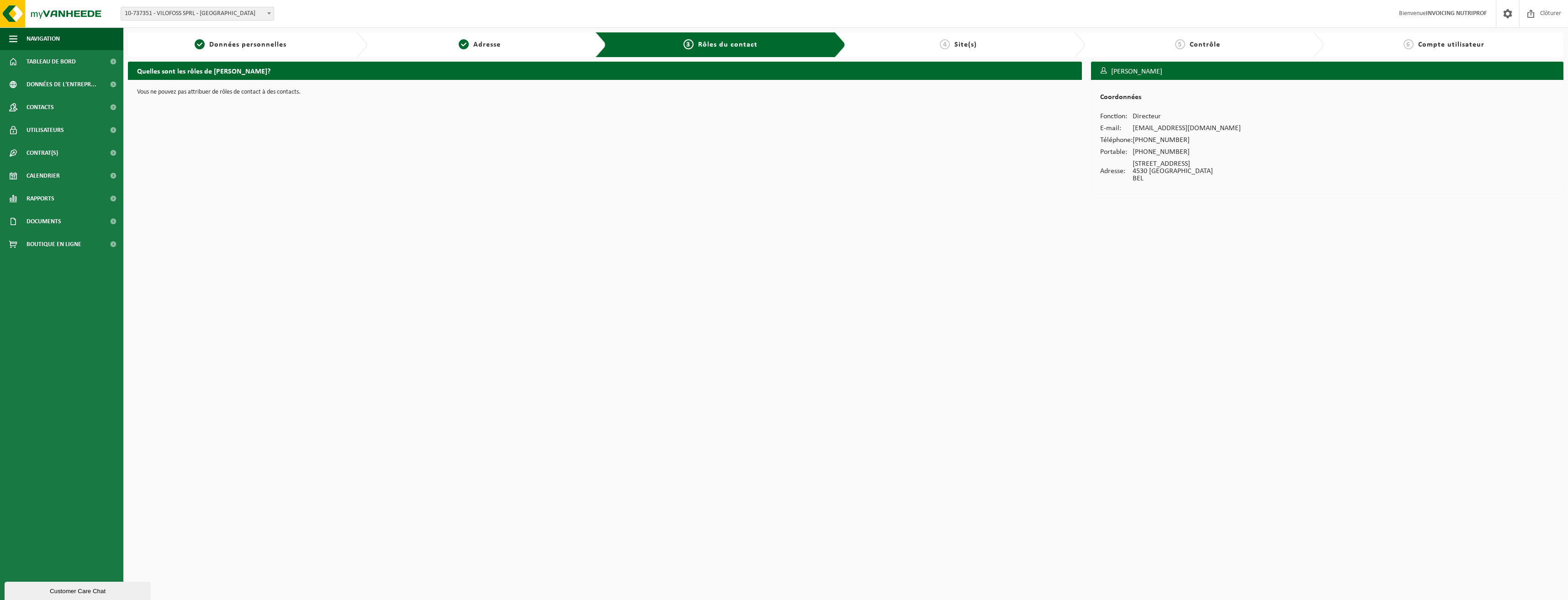
click at [243, 93] on p "Vous ne pouvez pas attribuer de rôles de contact à des contacts." at bounding box center [604, 92] width 935 height 7
click at [327, 92] on p "Vous ne pouvez pas attribuer de rôles de contact à des contacts." at bounding box center [604, 92] width 935 height 7
click at [744, 46] on span "Rôles du contact" at bounding box center [728, 45] width 60 height 8
click at [971, 48] on span "Site(s)" at bounding box center [966, 45] width 23 height 8
click at [1187, 45] on div "5 Contrôle" at bounding box center [1197, 45] width 217 height 11
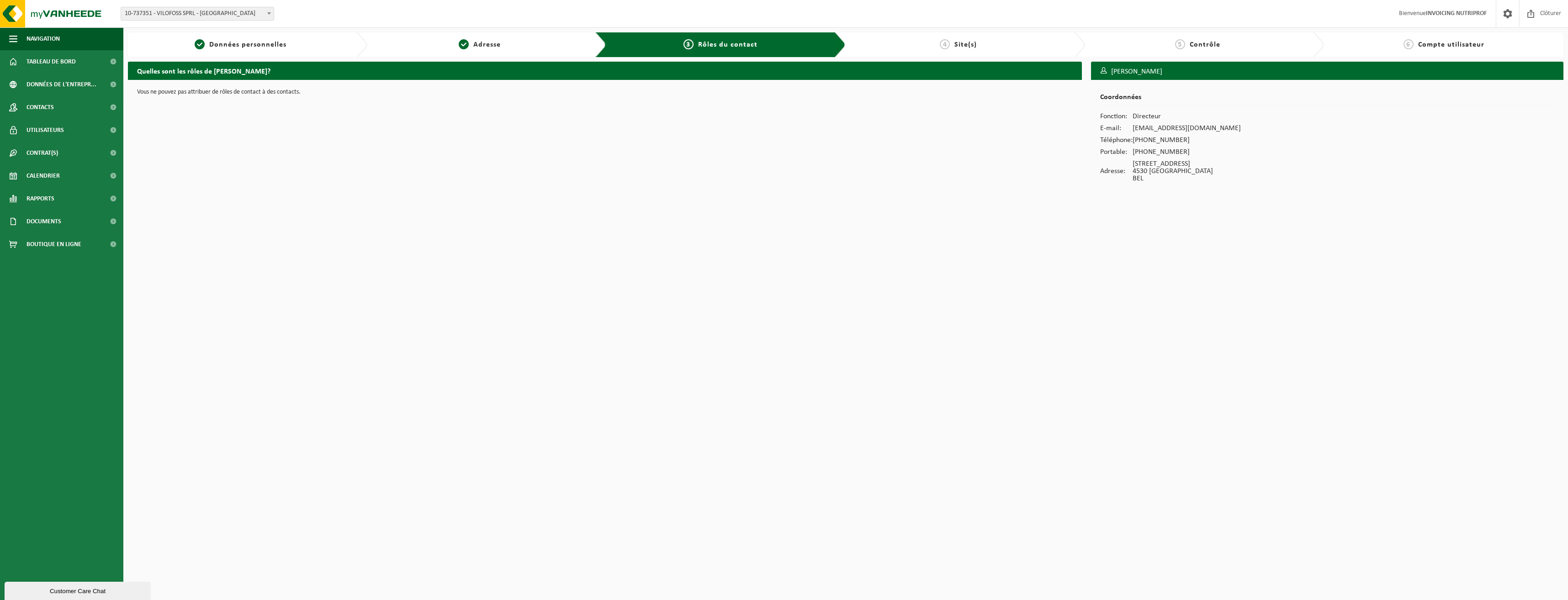
click at [1266, 40] on div "5 Contrôle" at bounding box center [1197, 45] width 217 height 11
click at [1218, 176] on td "RUE DE LA METALLURGIE 16 4530 VILLERS-LE-BOUILLET BEL" at bounding box center [1186, 171] width 108 height 27
click at [1449, 44] on span "Compte utilisateur" at bounding box center [1450, 45] width 66 height 8
click at [508, 39] on link "2 Adresse" at bounding box center [480, 45] width 217 height 11
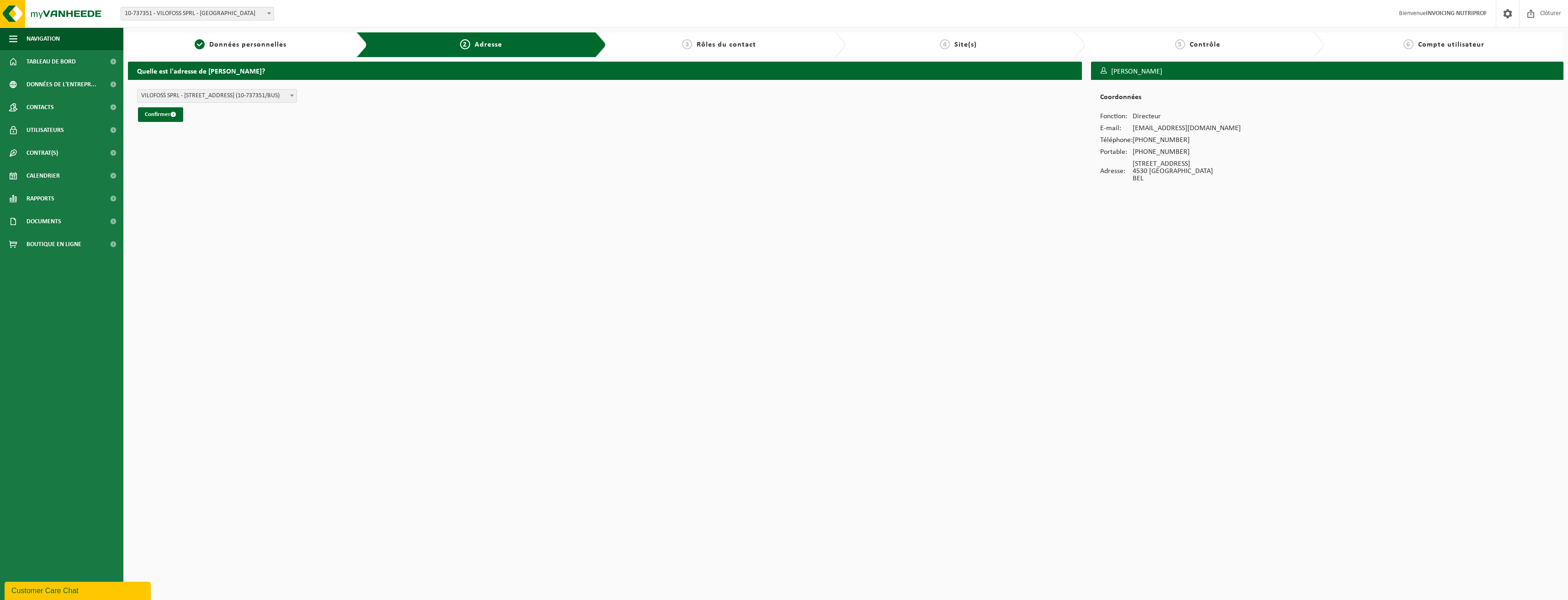
drag, startPoint x: 723, startPoint y: 47, endPoint x: 679, endPoint y: 52, distance: 44.3
click at [696, 50] on div "3 Rôles du contact" at bounding box center [725, 45] width 239 height 24
click at [150, 113] on button "Confirmer" at bounding box center [160, 114] width 45 height 14
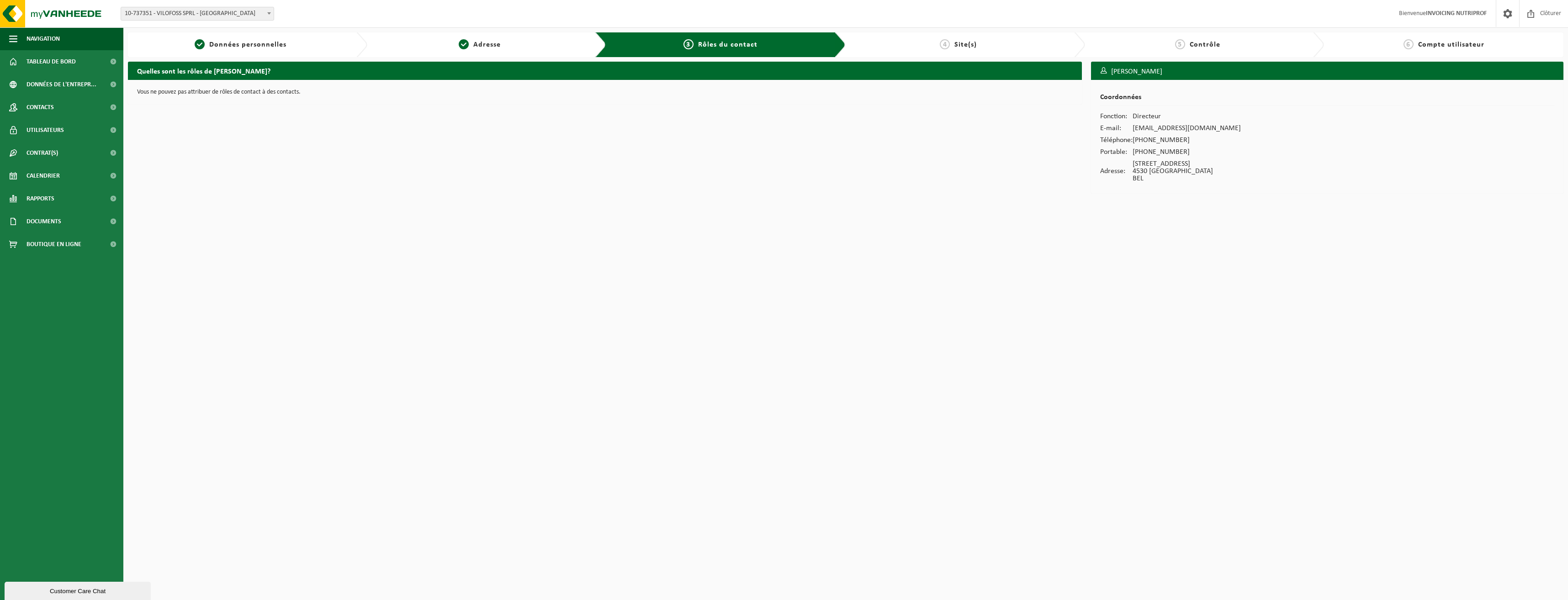
click at [46, 592] on div "Customer Care Chat" at bounding box center [78, 592] width 133 height 7
type textarea "Bonjour, je suis bloqué dans l'ajout de contacts, à l'étape 3 car je ne peux pa…"
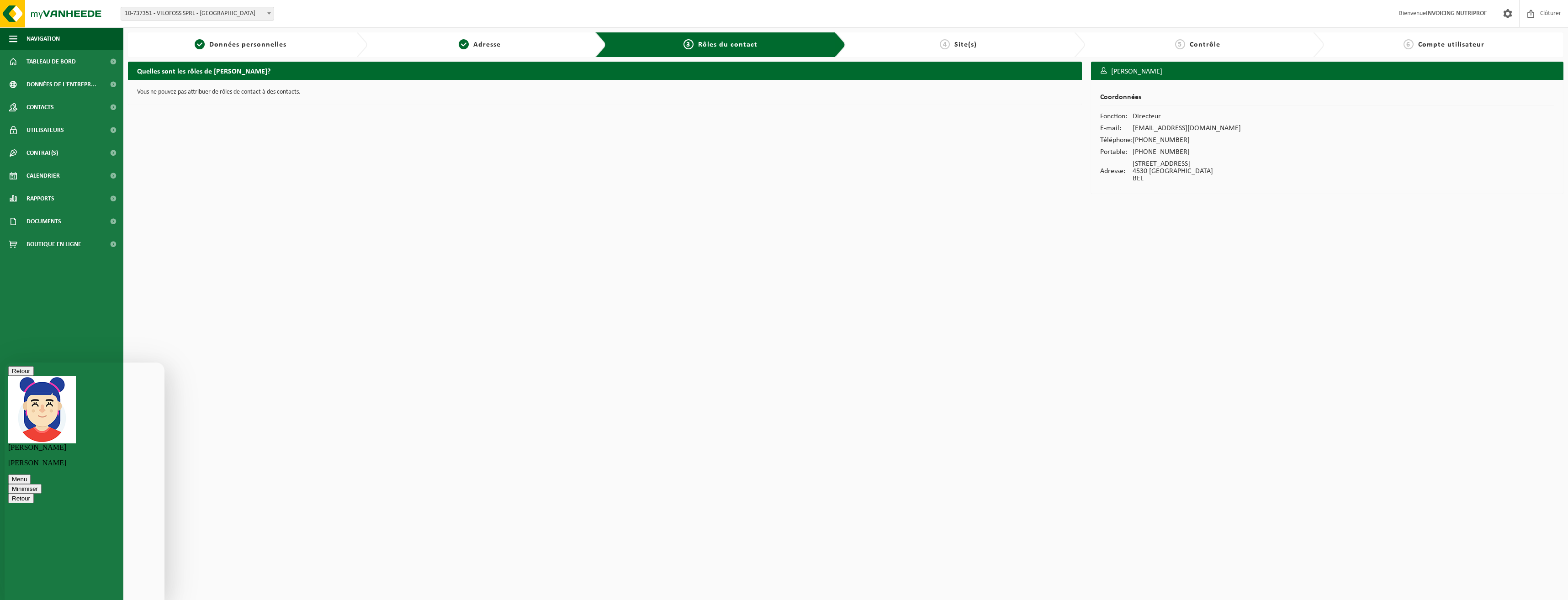
drag, startPoint x: 1184, startPoint y: 151, endPoint x: 1097, endPoint y: 118, distance: 93.0
click at [1097, 118] on div "Coordonnées Fonction: Directeur E-mail: pierre-yves.marechal@nutriprof.be Télép…" at bounding box center [1327, 136] width 472 height 113
copy div "Fonction: Directeur E-mail: pierre-yves.marechal@nutriprof.be Téléphone: +32 4 …"
type textarea "mes coordonnées :"
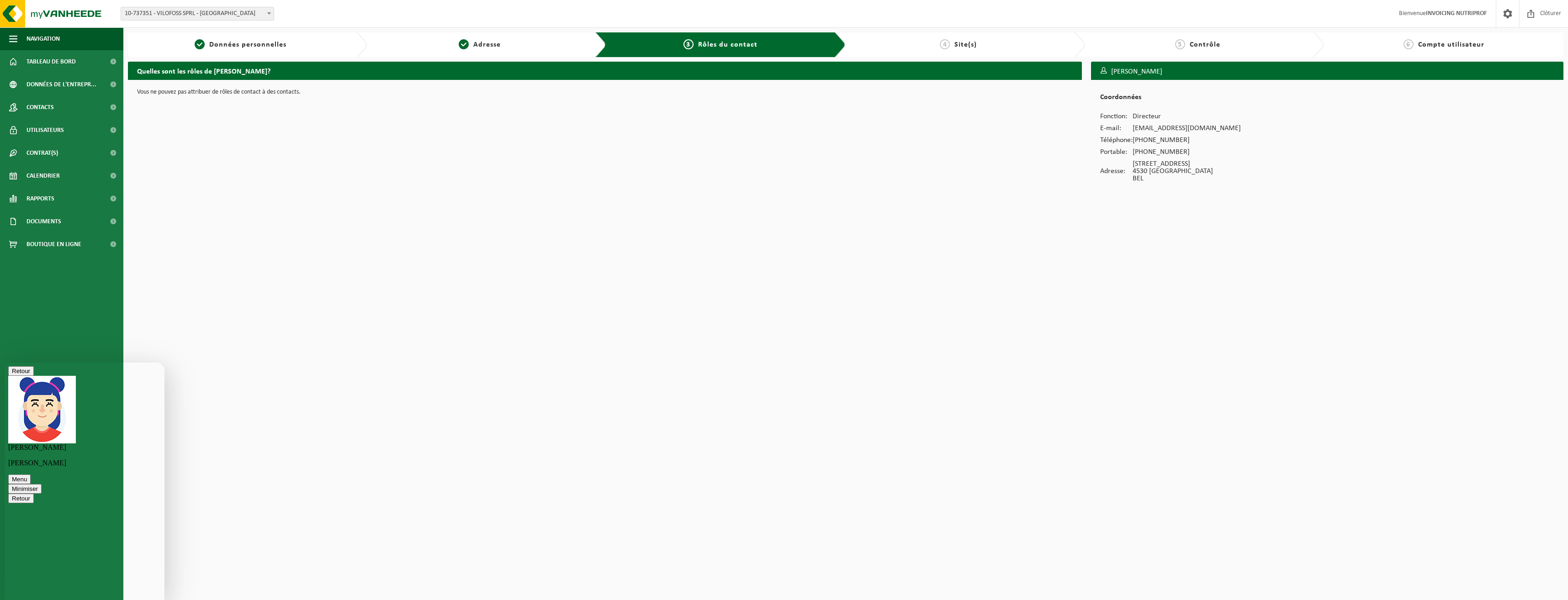
paste textarea "Fonction: Directeur E-mail: pierre-yves.marechal@nutriprof.be Téléphone: +32 4 …"
type textarea "Fonction: Directeur E-mail: pierre-yves.marechal@nutriprof.be Téléphone: +32 4 …"
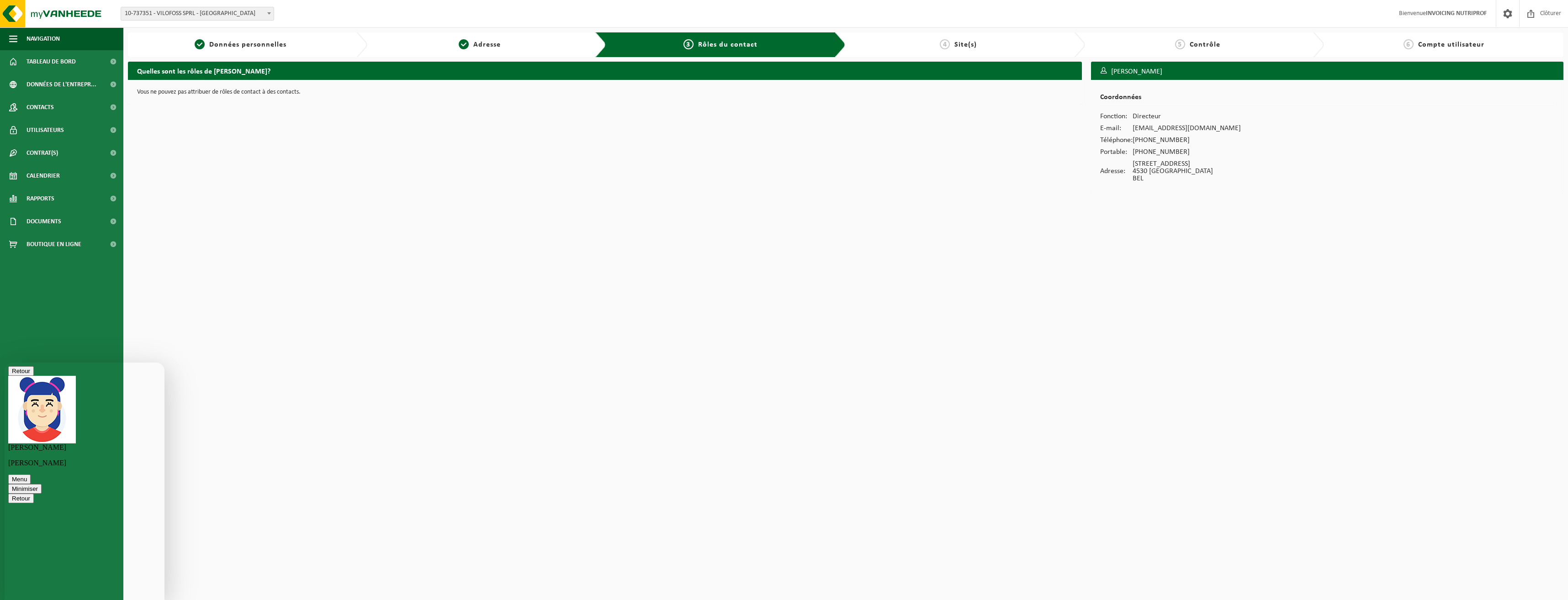
type textarea "ou alors, il faut m'accorder les droits "admin" sur la compte d'utilisateur "In…"
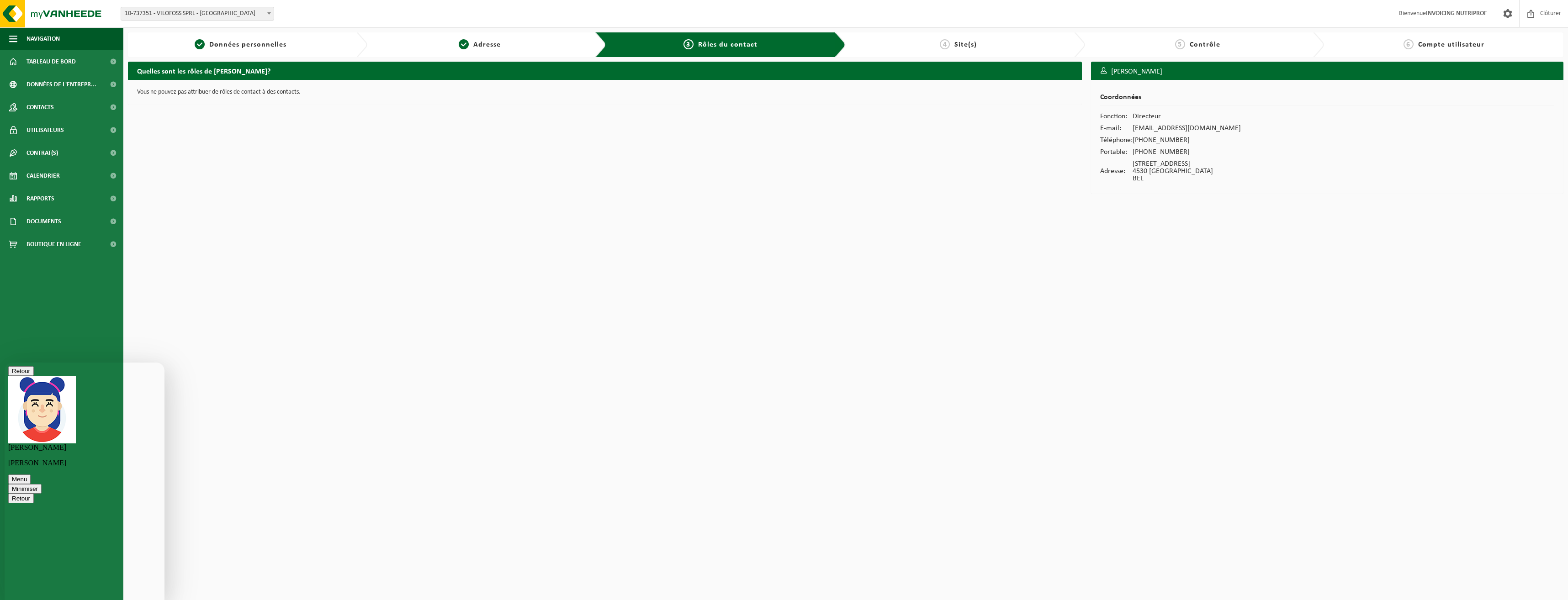
type textarea "parfait merci !"
click at [278, 432] on html "Site: 10-737351 - VILOFOSS SPRL - VILLERS-LE-BOUILLET 10-737351 - VILOFOSS SPRL…" at bounding box center [784, 300] width 1568 height 600
drag, startPoint x: 149, startPoint y: 375, endPoint x: 169, endPoint y: 728, distance: 353.6
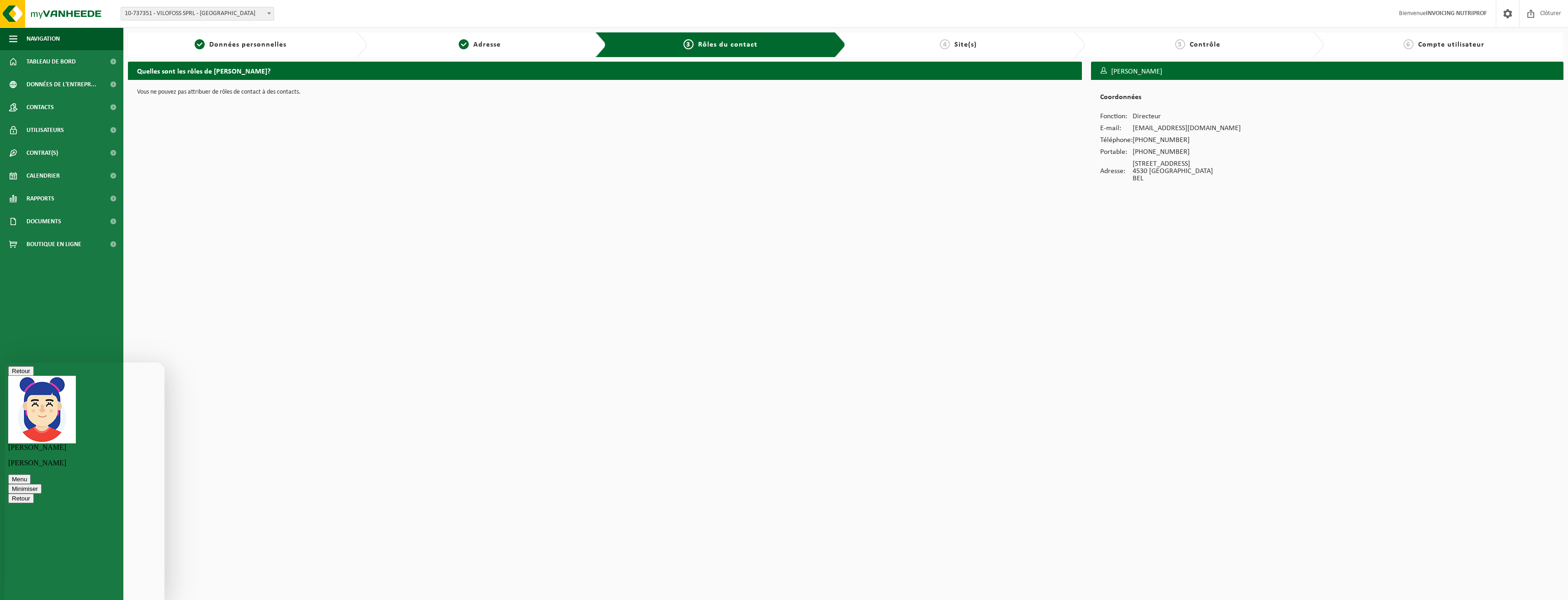
click at [41, 484] on button "Minimiser" at bounding box center [25, 488] width 34 height 9
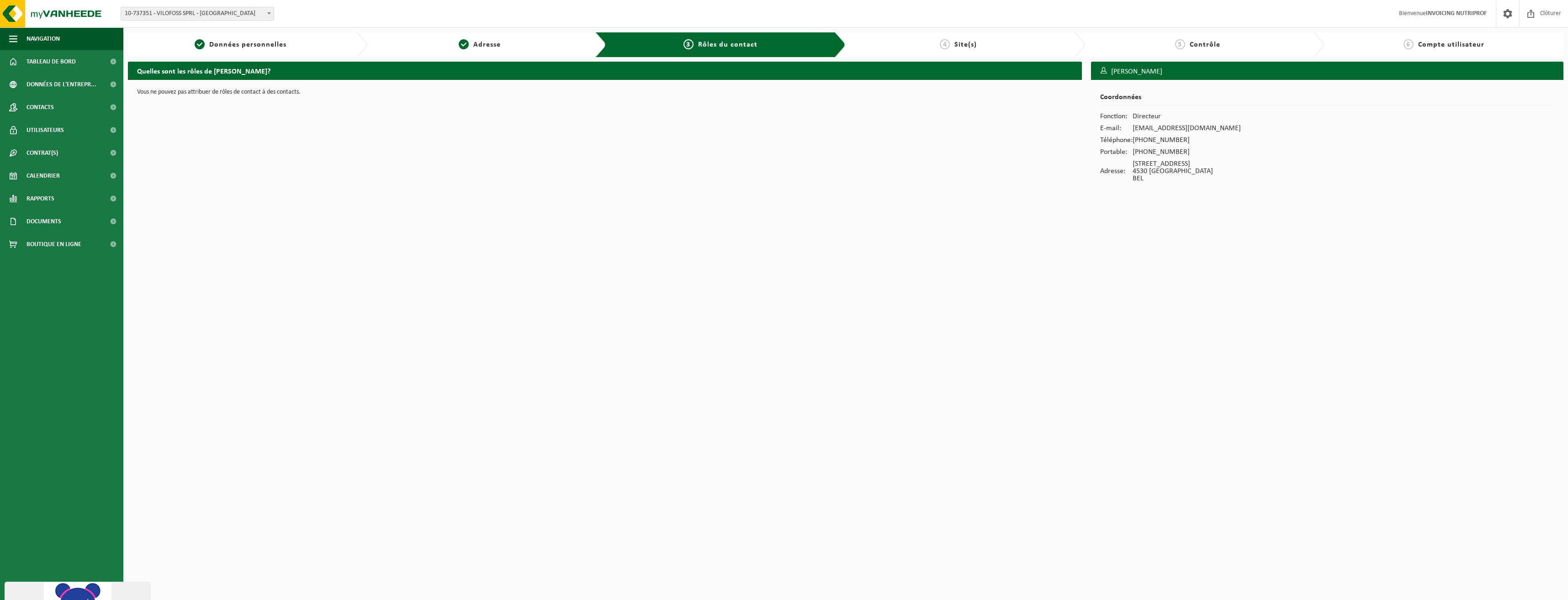
click at [1425, 14] on strong "INVOICING NUTRIPROF" at bounding box center [1455, 13] width 61 height 7
click at [1539, 15] on span "Clôturer" at bounding box center [1550, 13] width 25 height 27
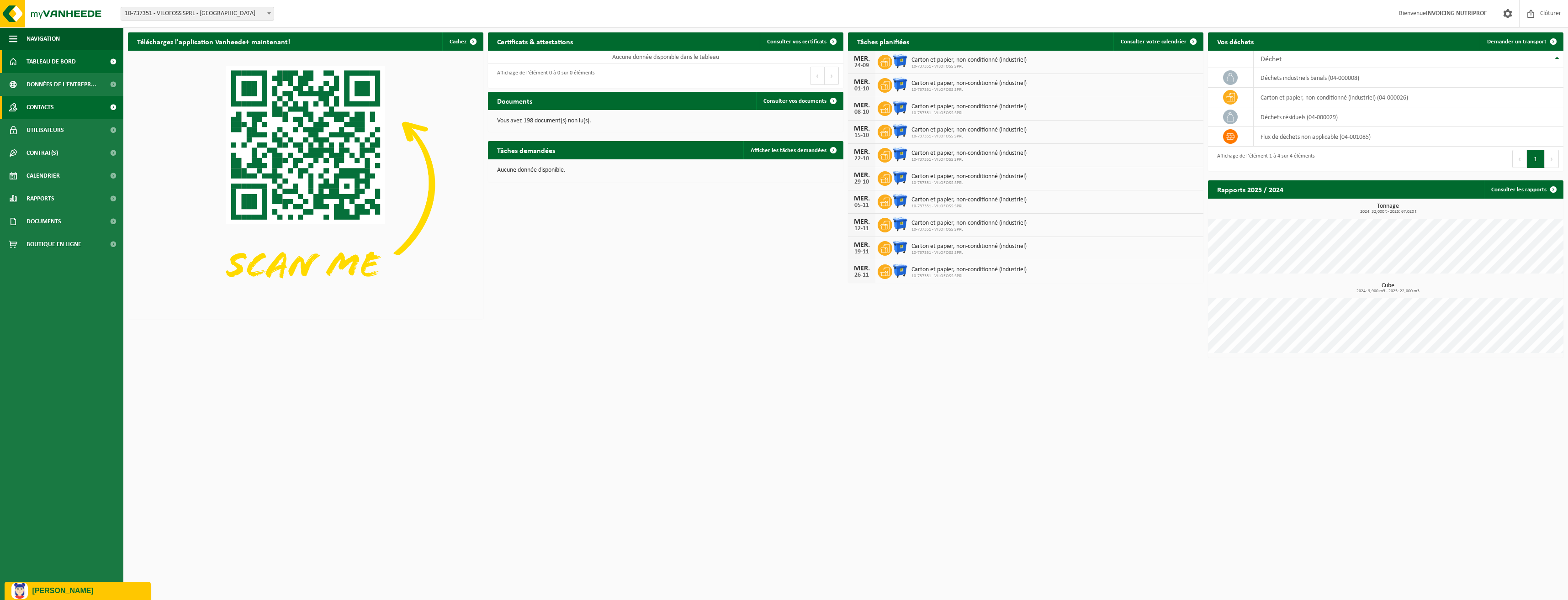
click at [29, 104] on span "Contacts" at bounding box center [40, 107] width 28 height 23
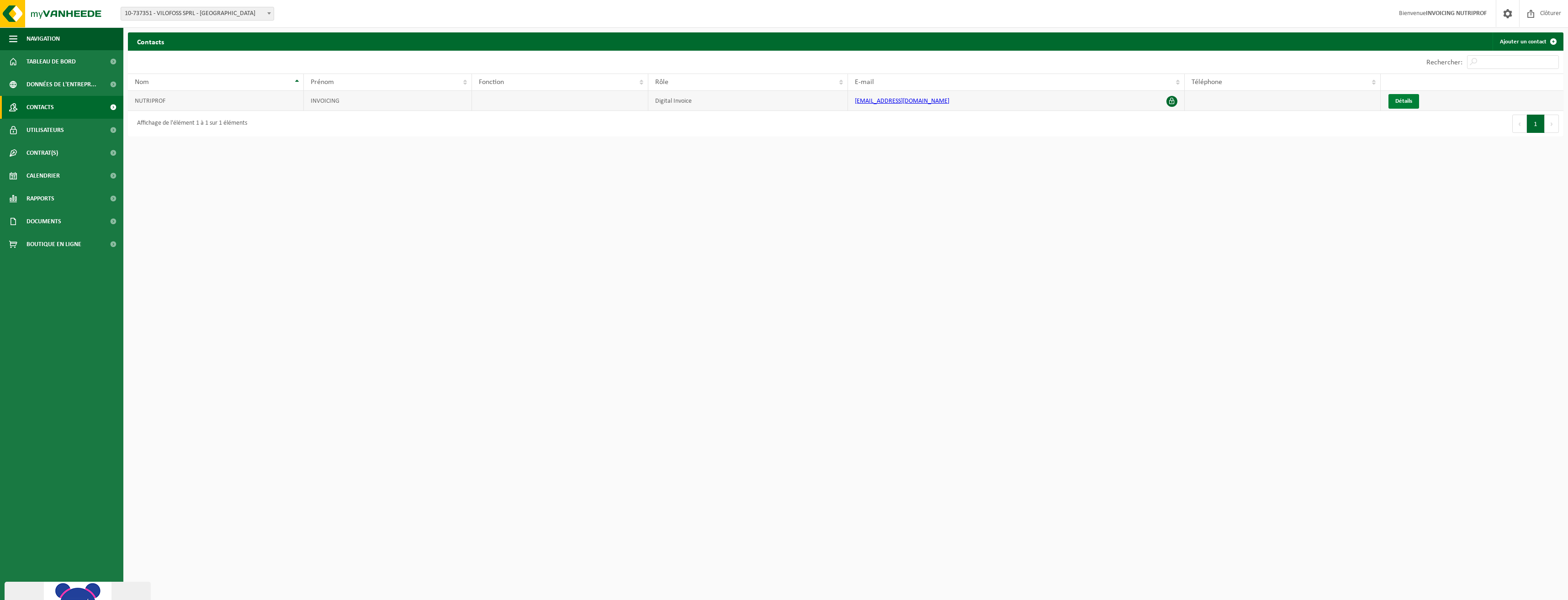
click at [1404, 103] on span "Détails" at bounding box center [1403, 101] width 17 height 6
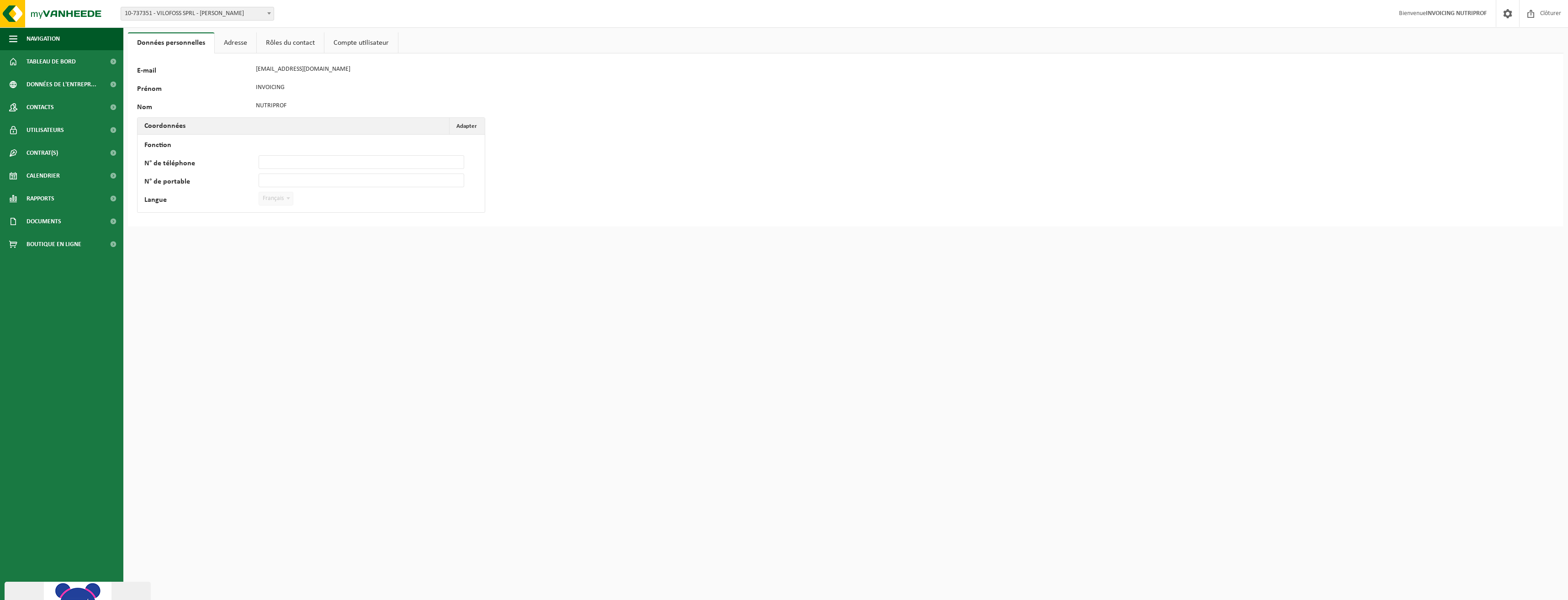
click at [230, 47] on link "Adresse" at bounding box center [234, 43] width 41 height 21
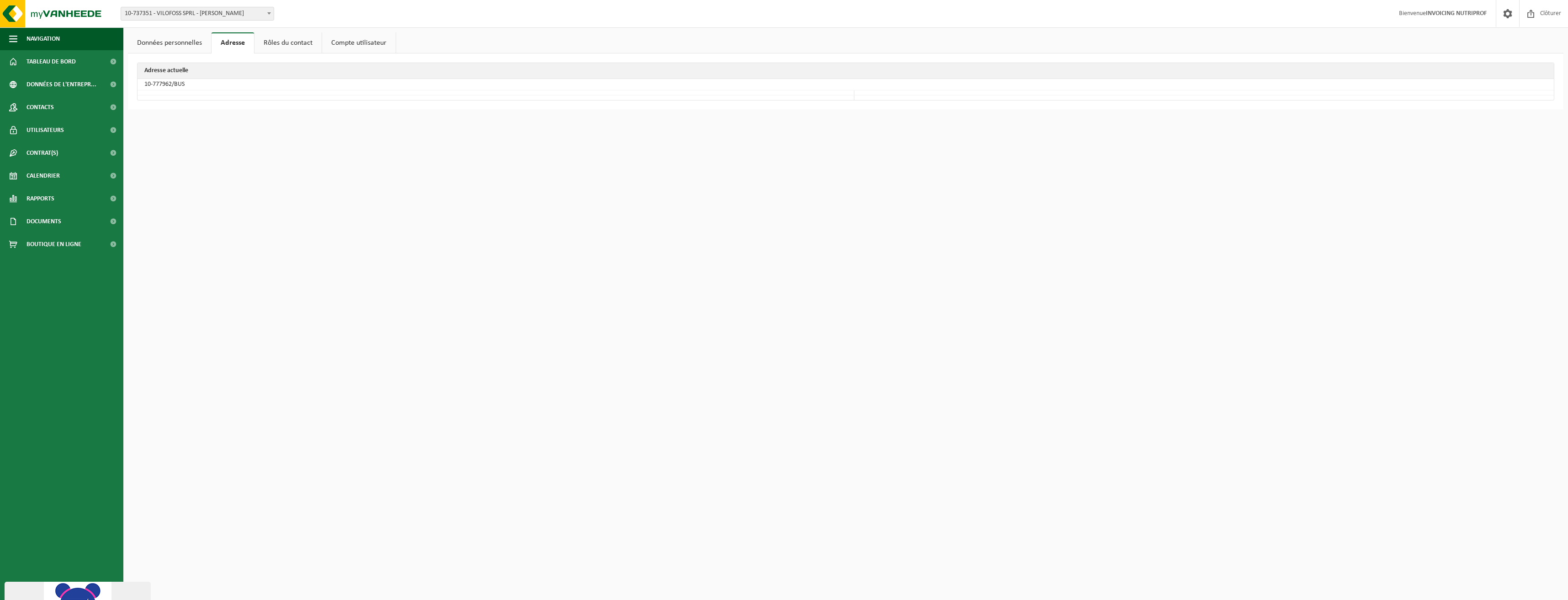
click at [282, 41] on link "Rôles du contact" at bounding box center [288, 43] width 67 height 21
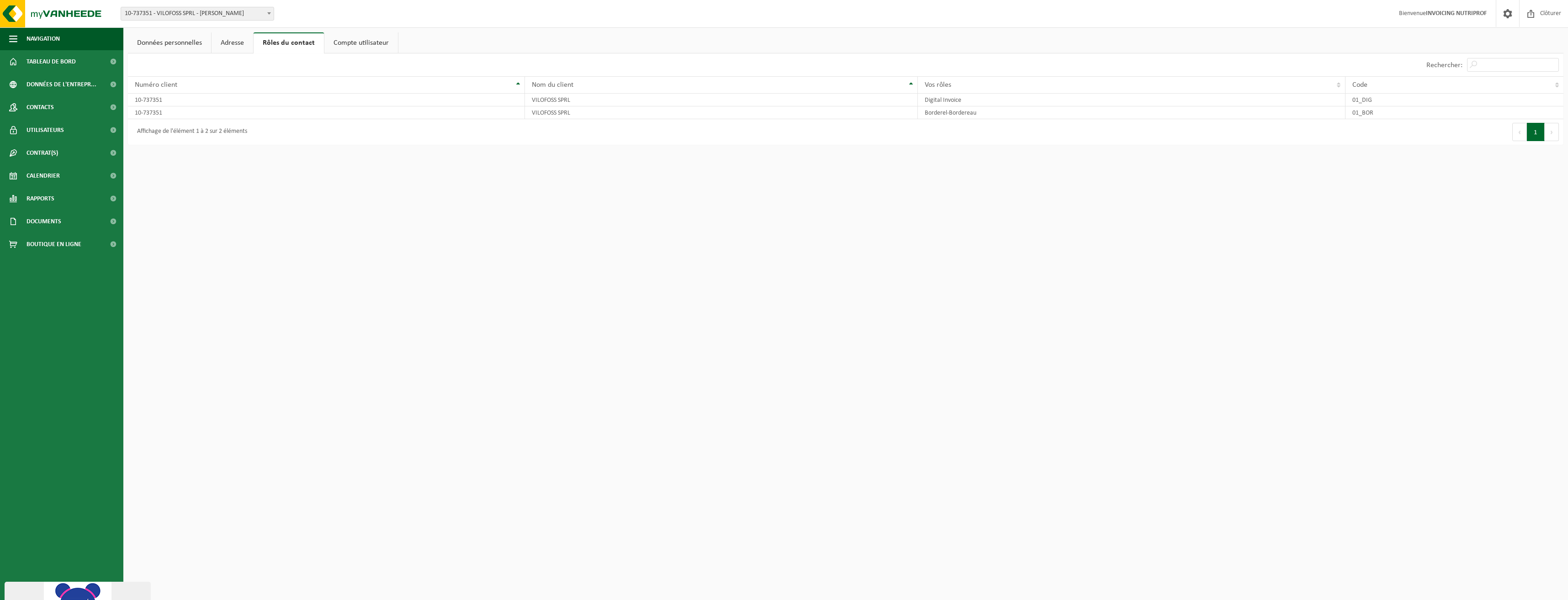
click at [394, 43] on link "Compte utilisateur" at bounding box center [361, 43] width 74 height 21
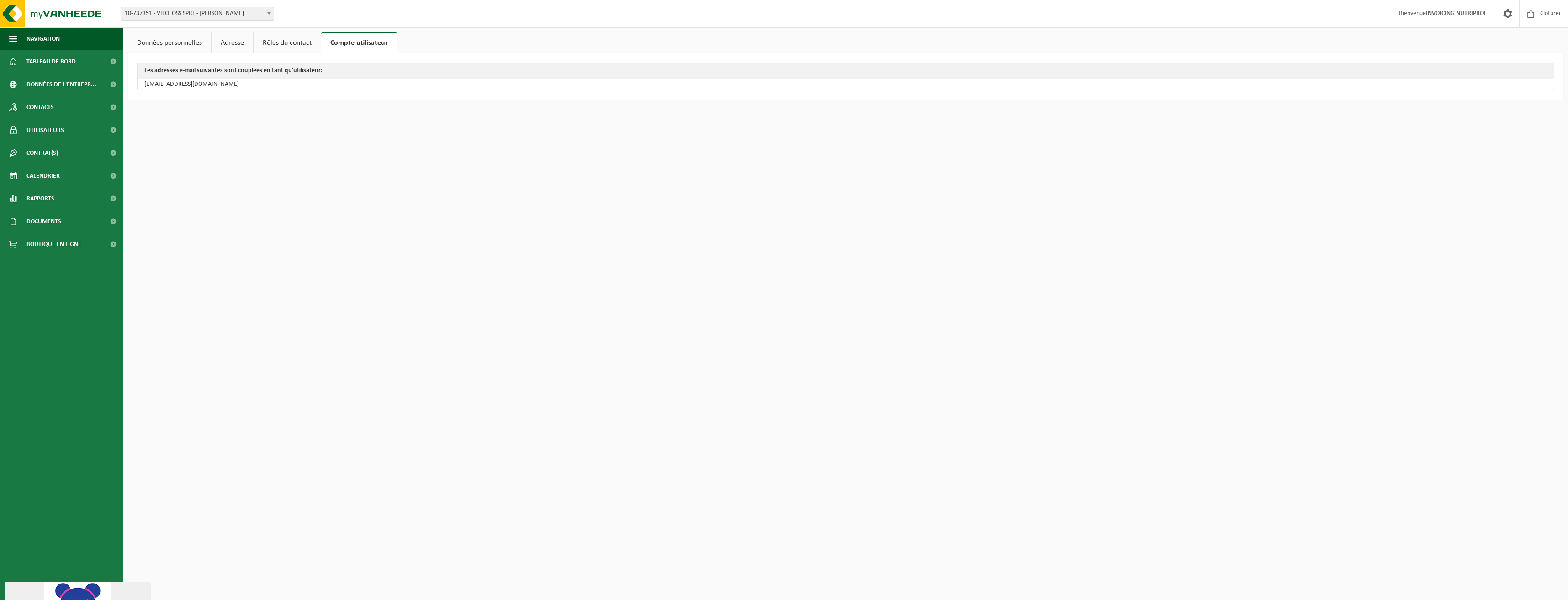
click at [297, 45] on link "Rôles du contact" at bounding box center [287, 43] width 67 height 21
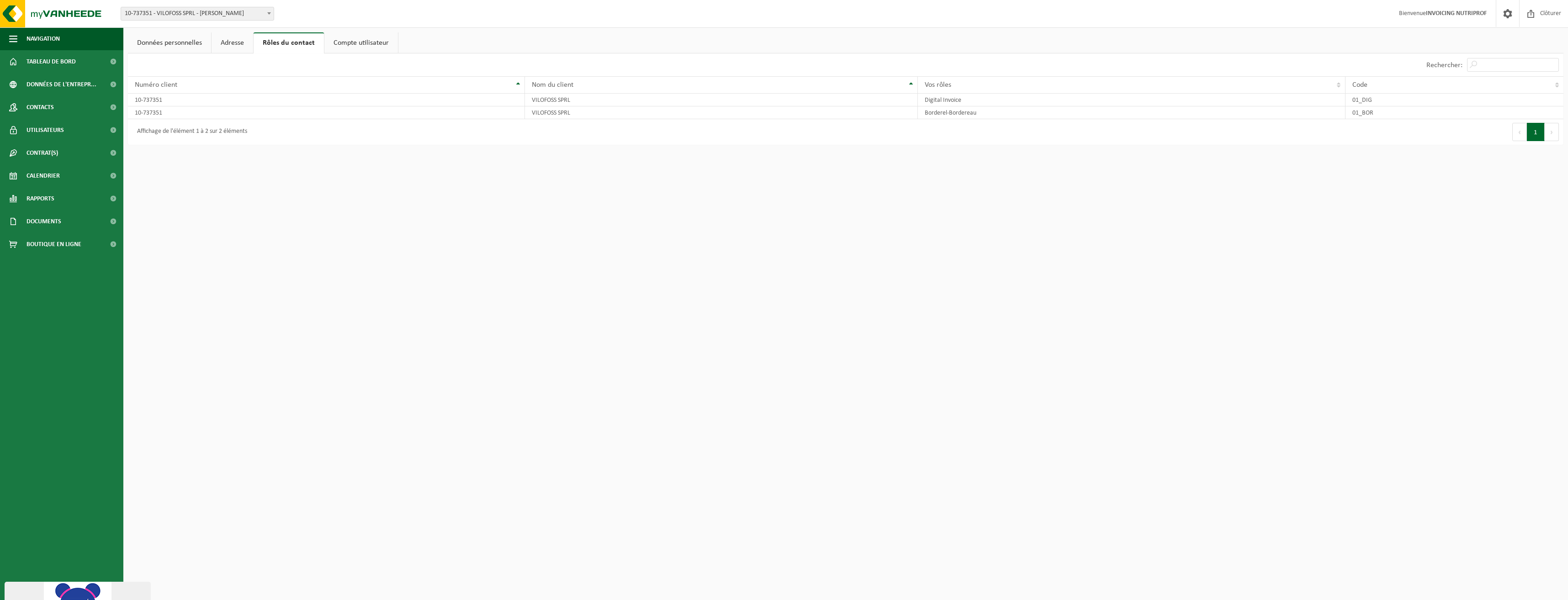
click at [231, 45] on link "Adresse" at bounding box center [232, 43] width 41 height 21
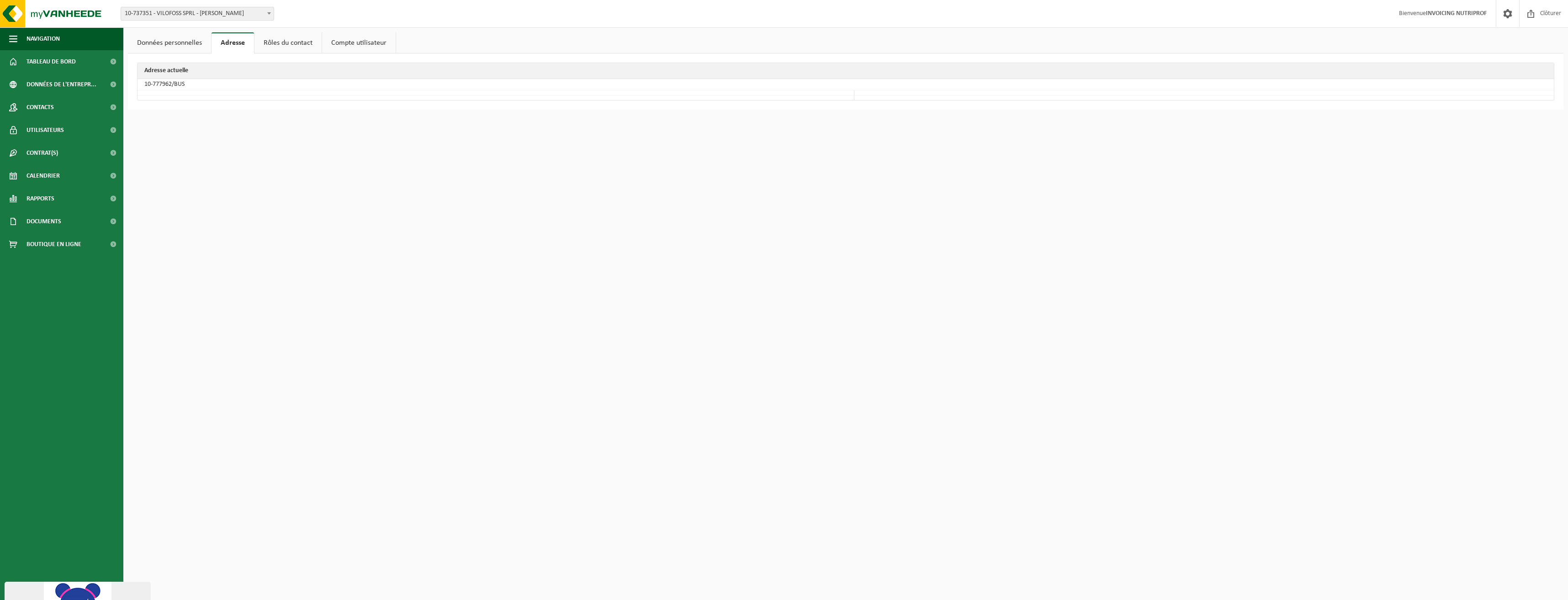
click at [297, 43] on link "Rôles du contact" at bounding box center [288, 43] width 67 height 21
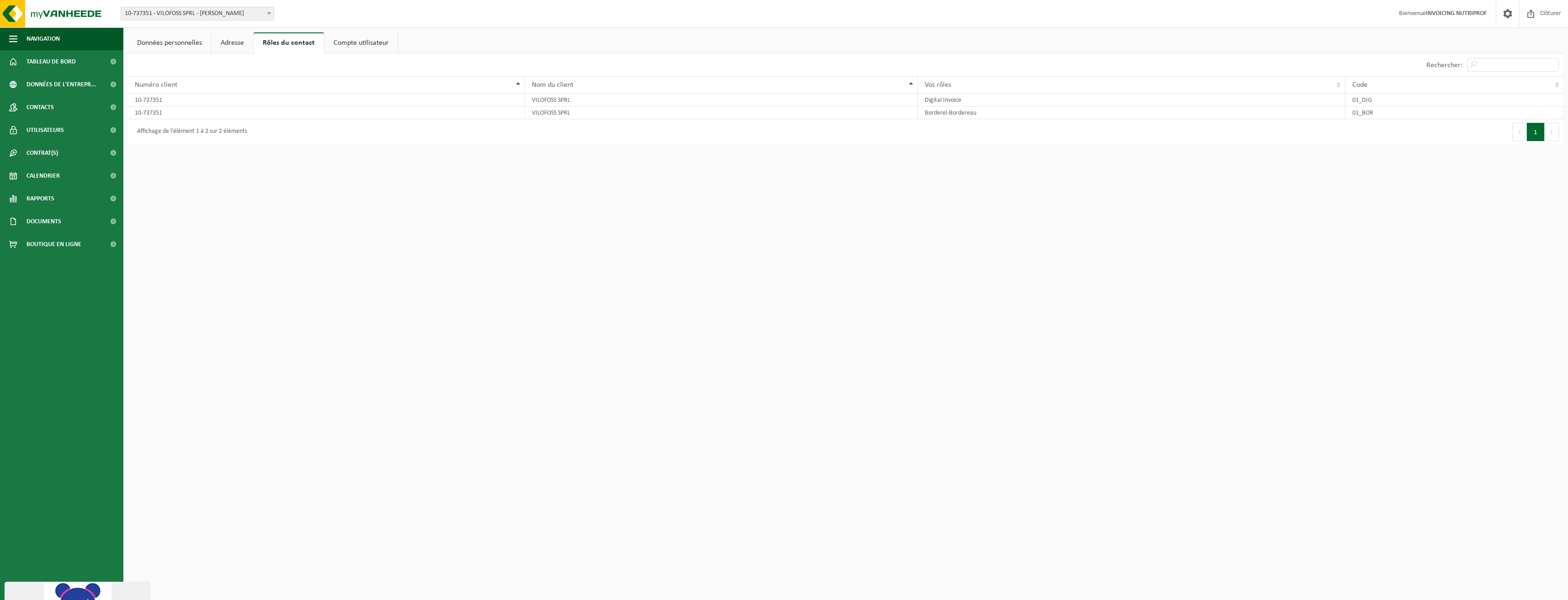
click at [234, 45] on link "Adresse" at bounding box center [232, 43] width 41 height 21
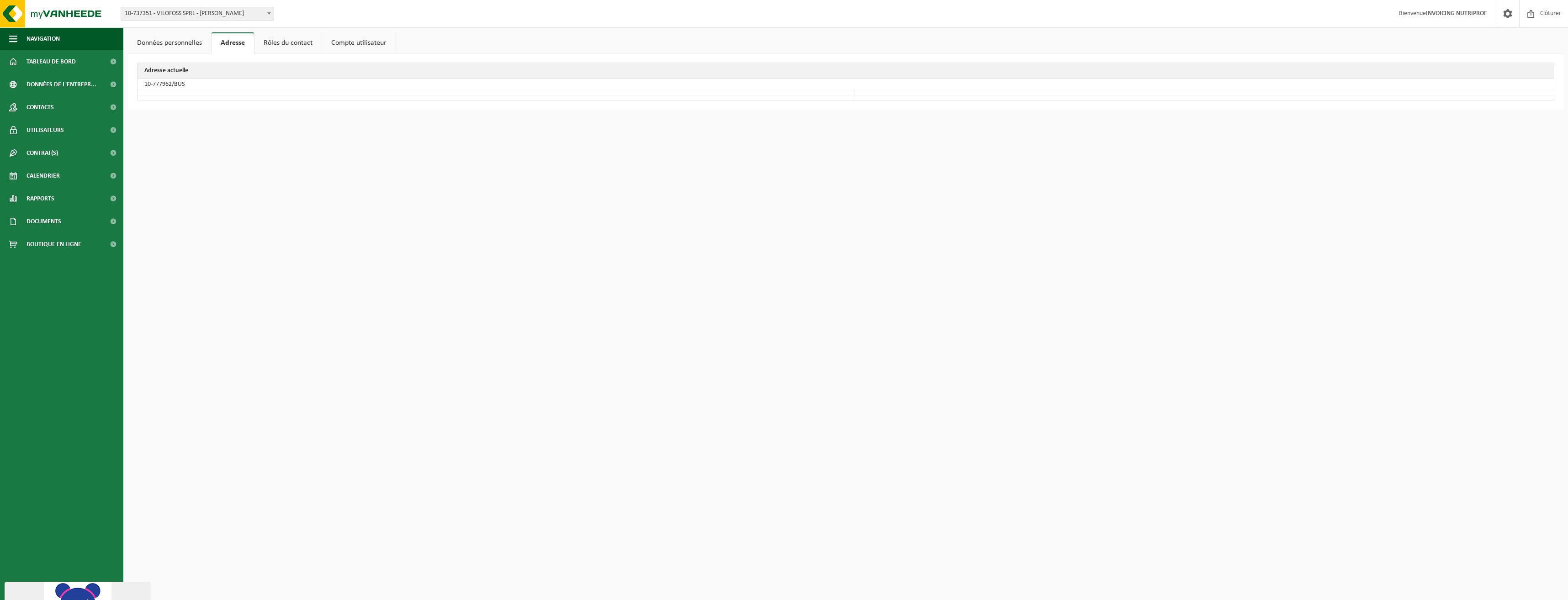
click at [165, 45] on link "Données personnelles" at bounding box center [169, 43] width 83 height 21
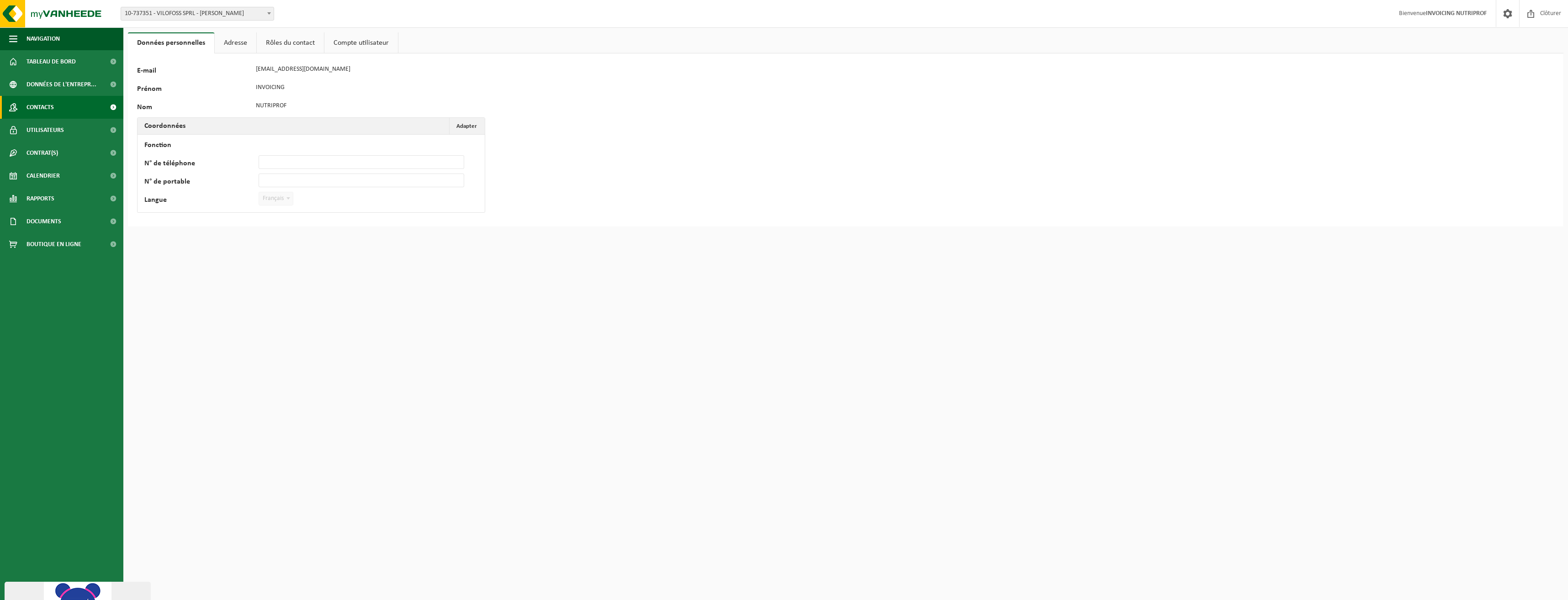
click at [34, 104] on span "Contacts" at bounding box center [40, 107] width 28 height 23
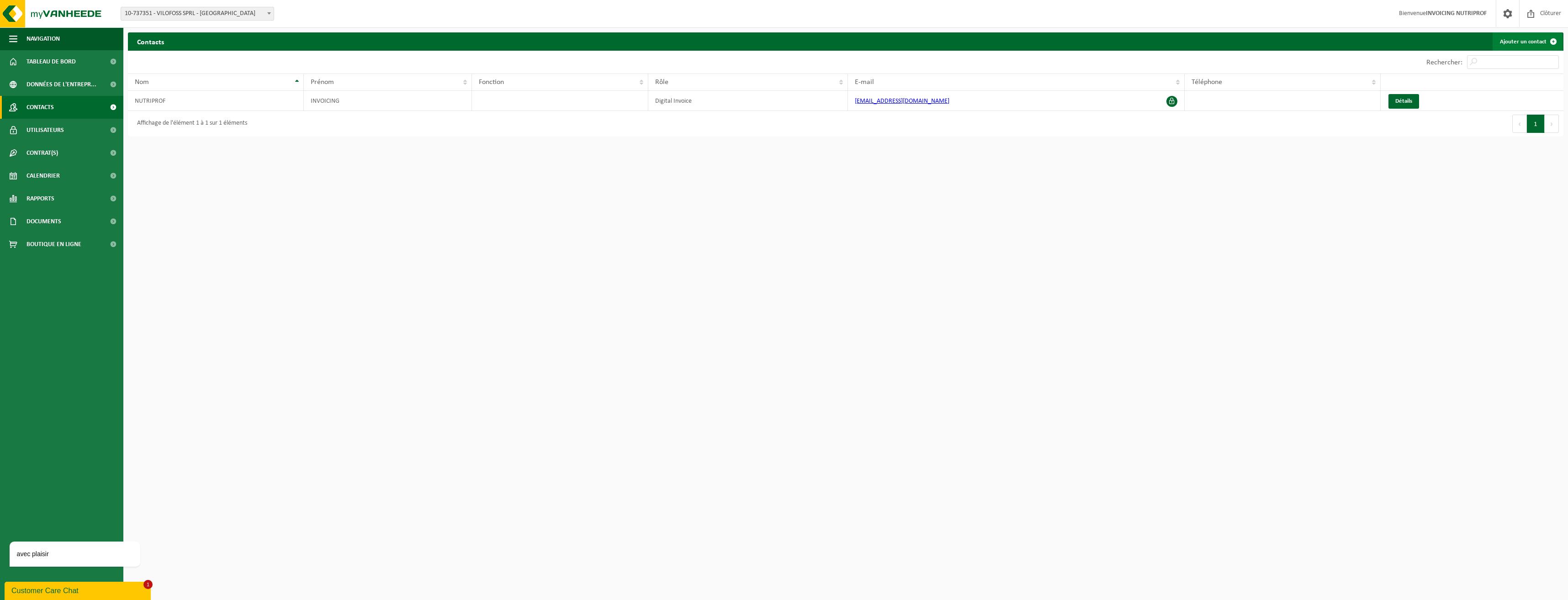
click at [1518, 39] on link "Ajouter un contact" at bounding box center [1527, 42] width 70 height 18
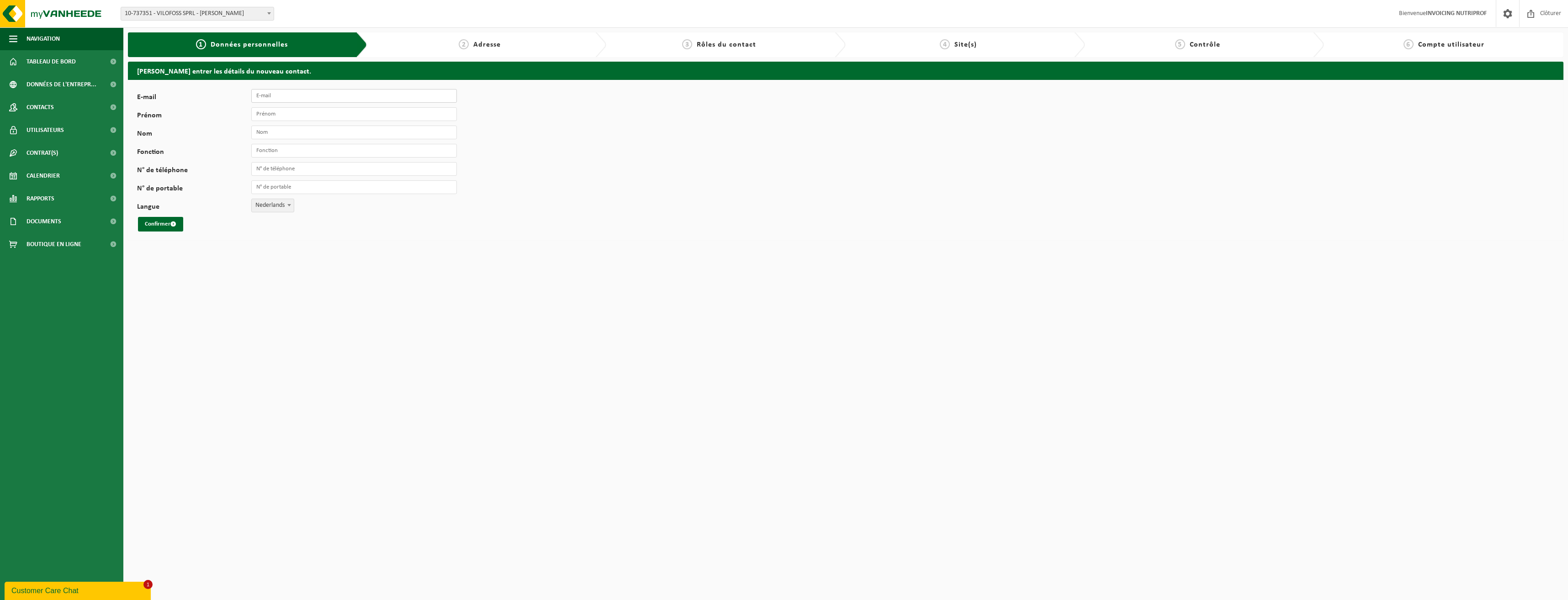
click at [274, 98] on input "E-mail" at bounding box center [354, 96] width 206 height 13
type input "[PERSON_NAME][EMAIL_ADDRESS][DOMAIN_NAME]"
click at [297, 117] on input "Prénom" at bounding box center [354, 114] width 206 height 13
type input "[PERSON_NAME]"
type input "Marechal"
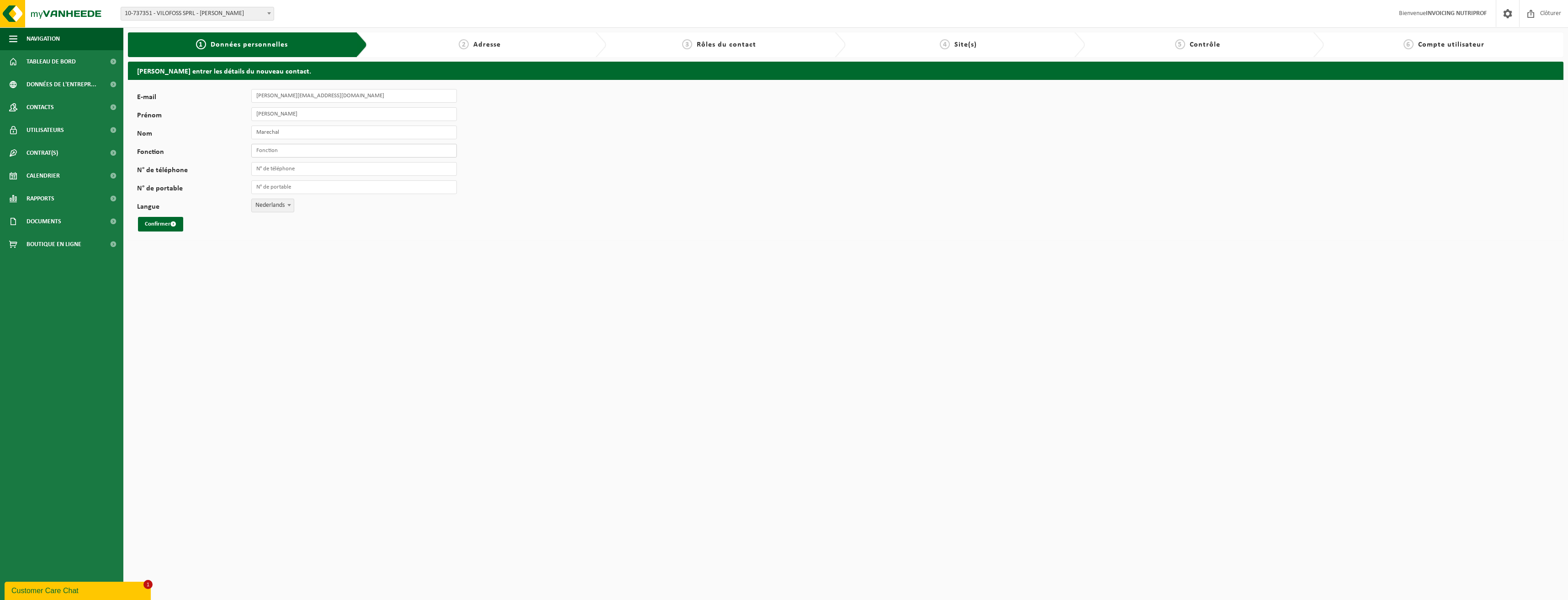
click at [307, 150] on input "Fonction" at bounding box center [354, 150] width 206 height 13
type input "Directeur"
type input "[PHONE_NUMBER]"
click at [280, 209] on span "Nederlands" at bounding box center [273, 205] width 42 height 13
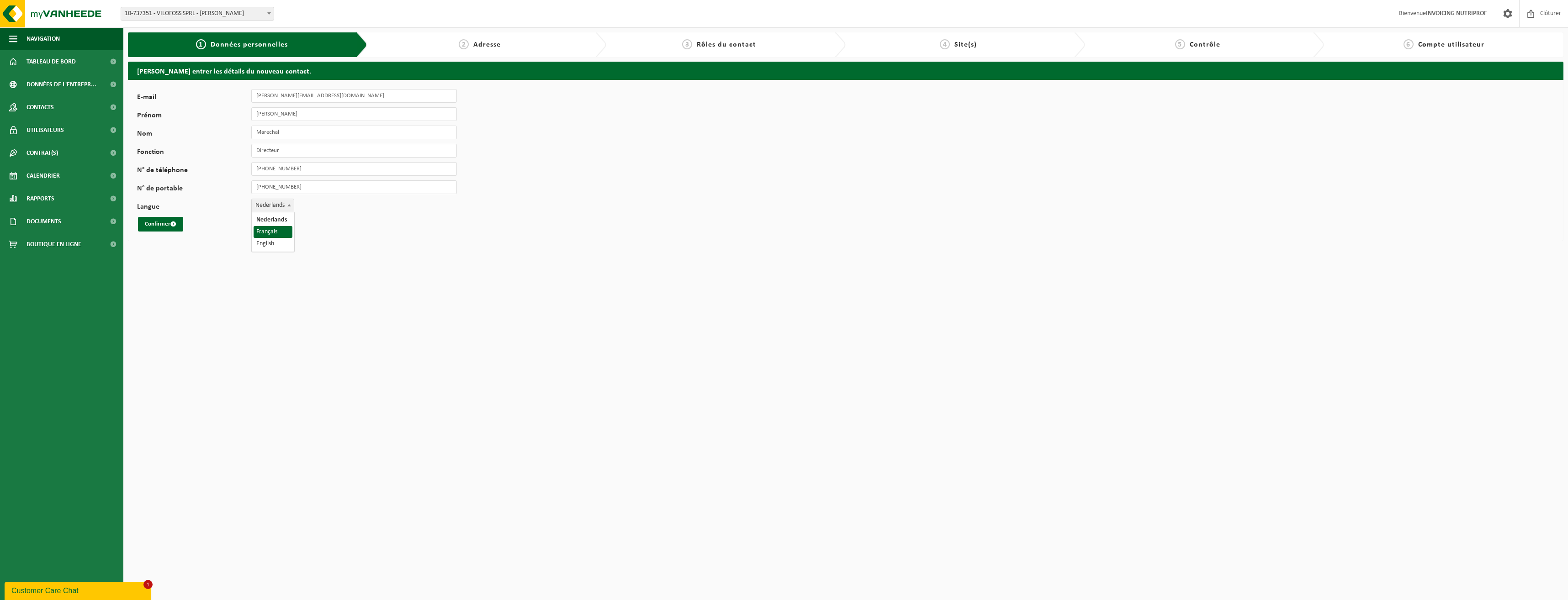
select select "1"
click at [149, 224] on button "Confirmer" at bounding box center [160, 224] width 45 height 14
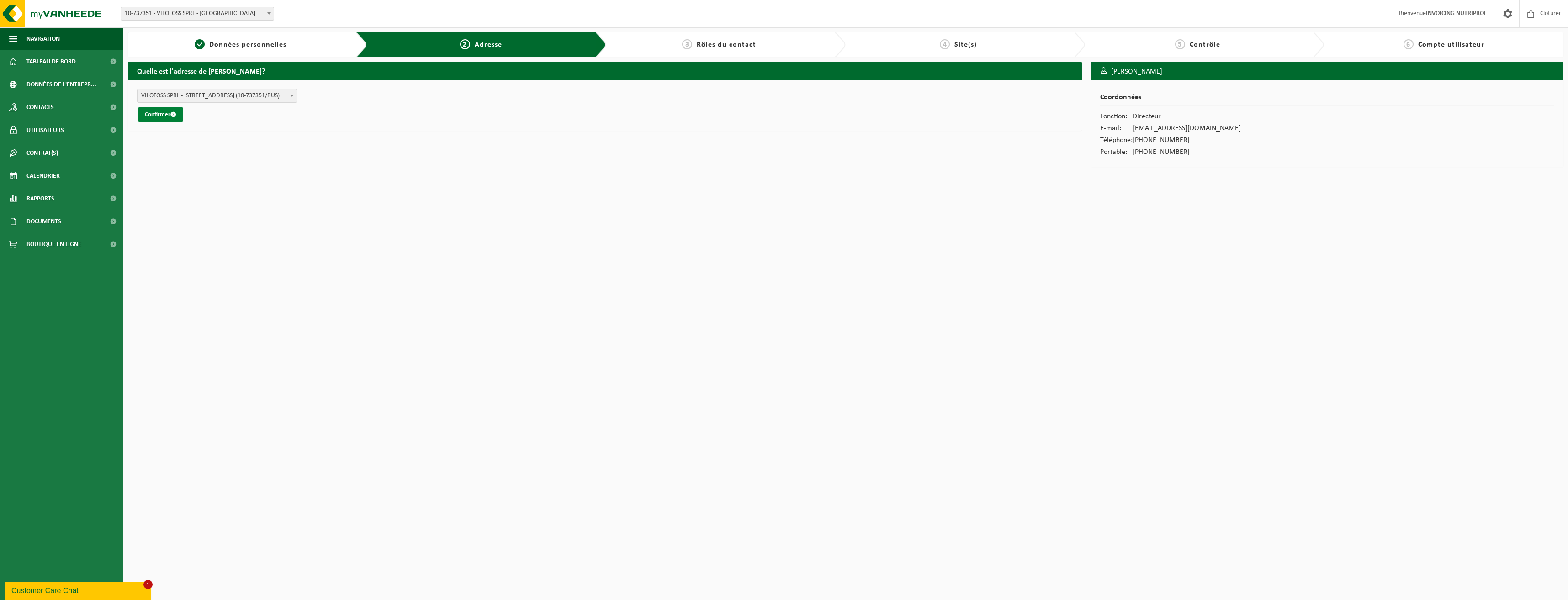
click at [166, 114] on button "Confirmer" at bounding box center [160, 114] width 45 height 14
